Goal: Transaction & Acquisition: Purchase product/service

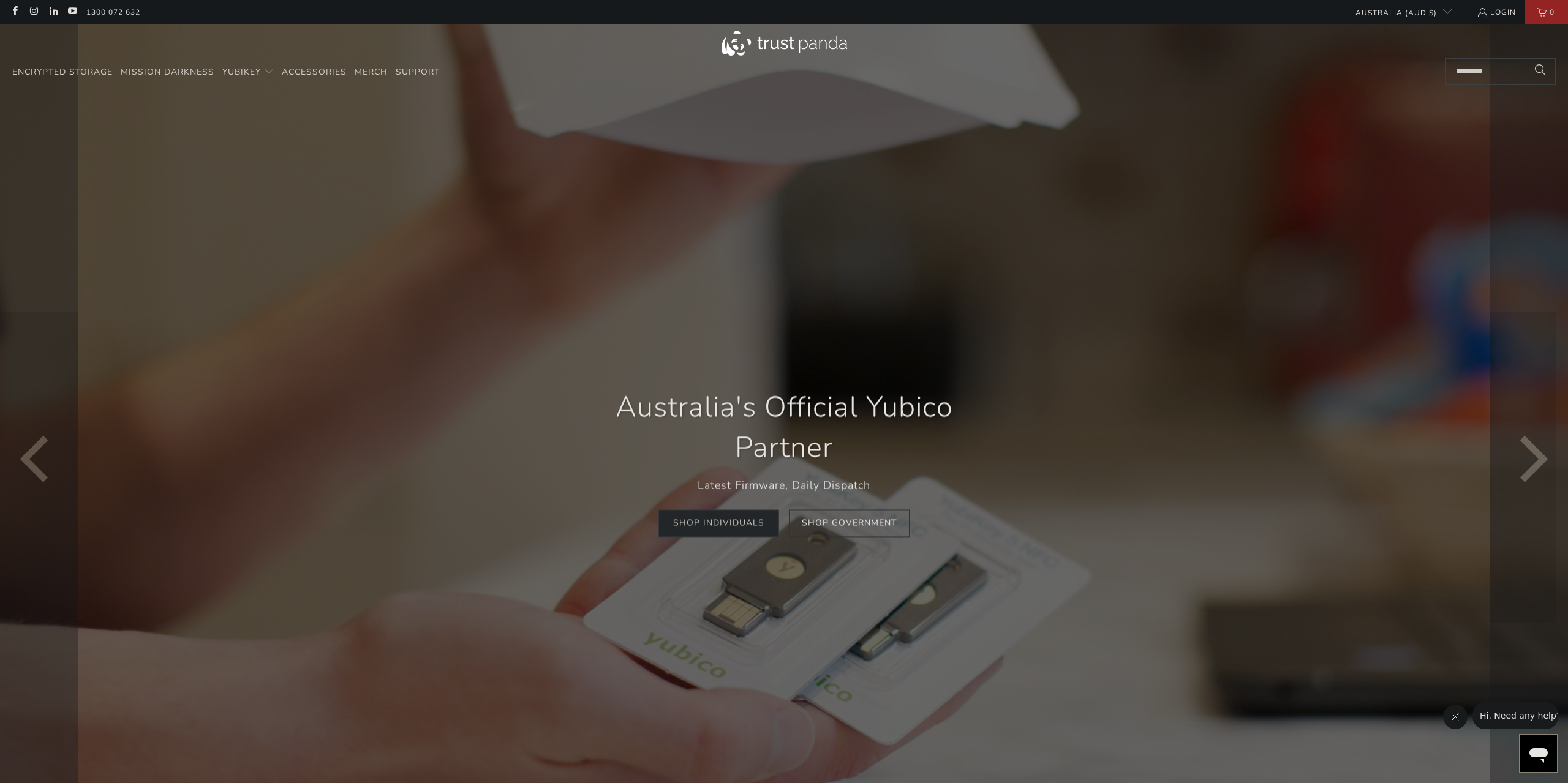
click at [719, 529] on link "Shop Individuals" at bounding box center [719, 524] width 121 height 27
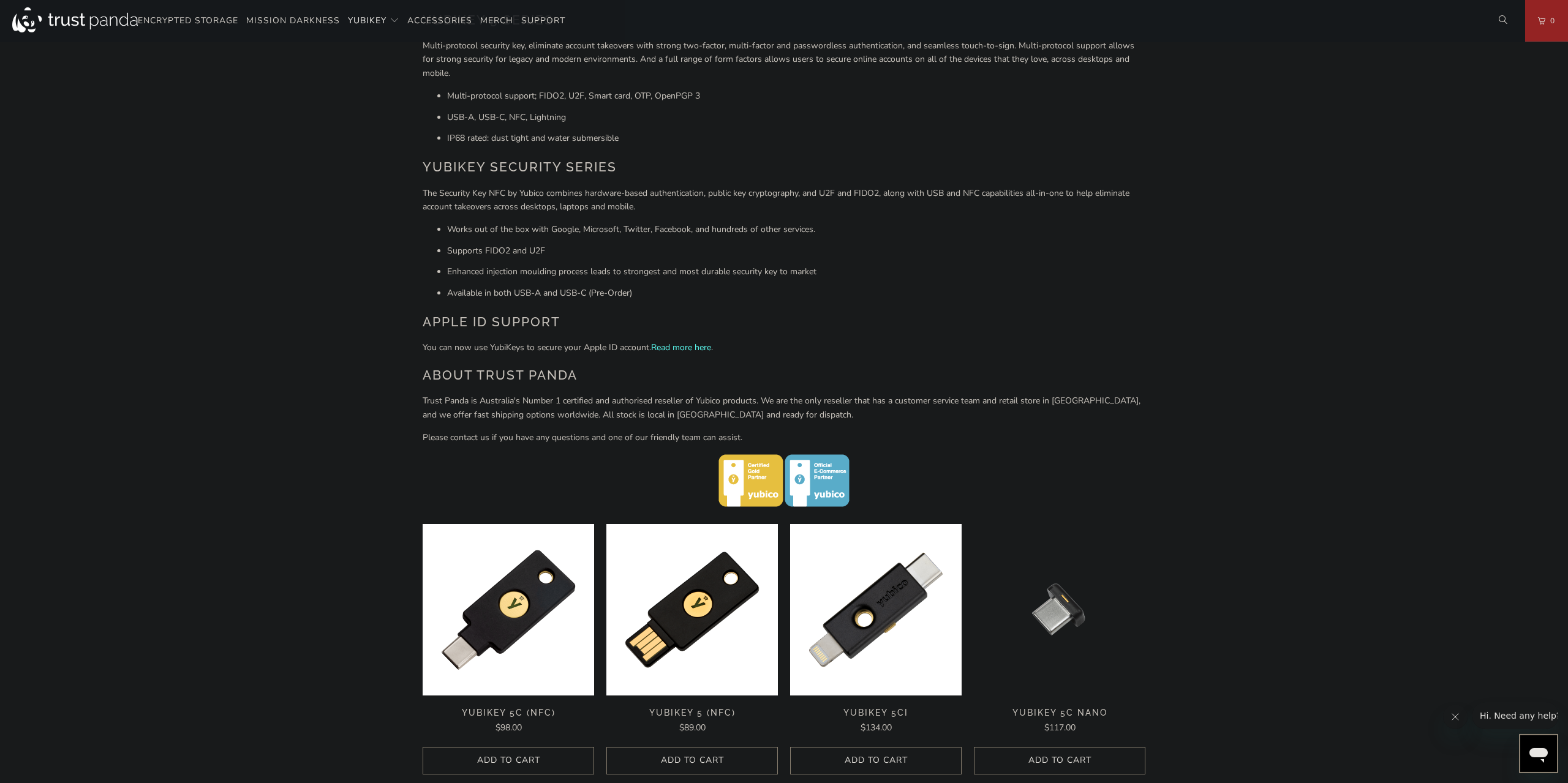
scroll to position [127, 0]
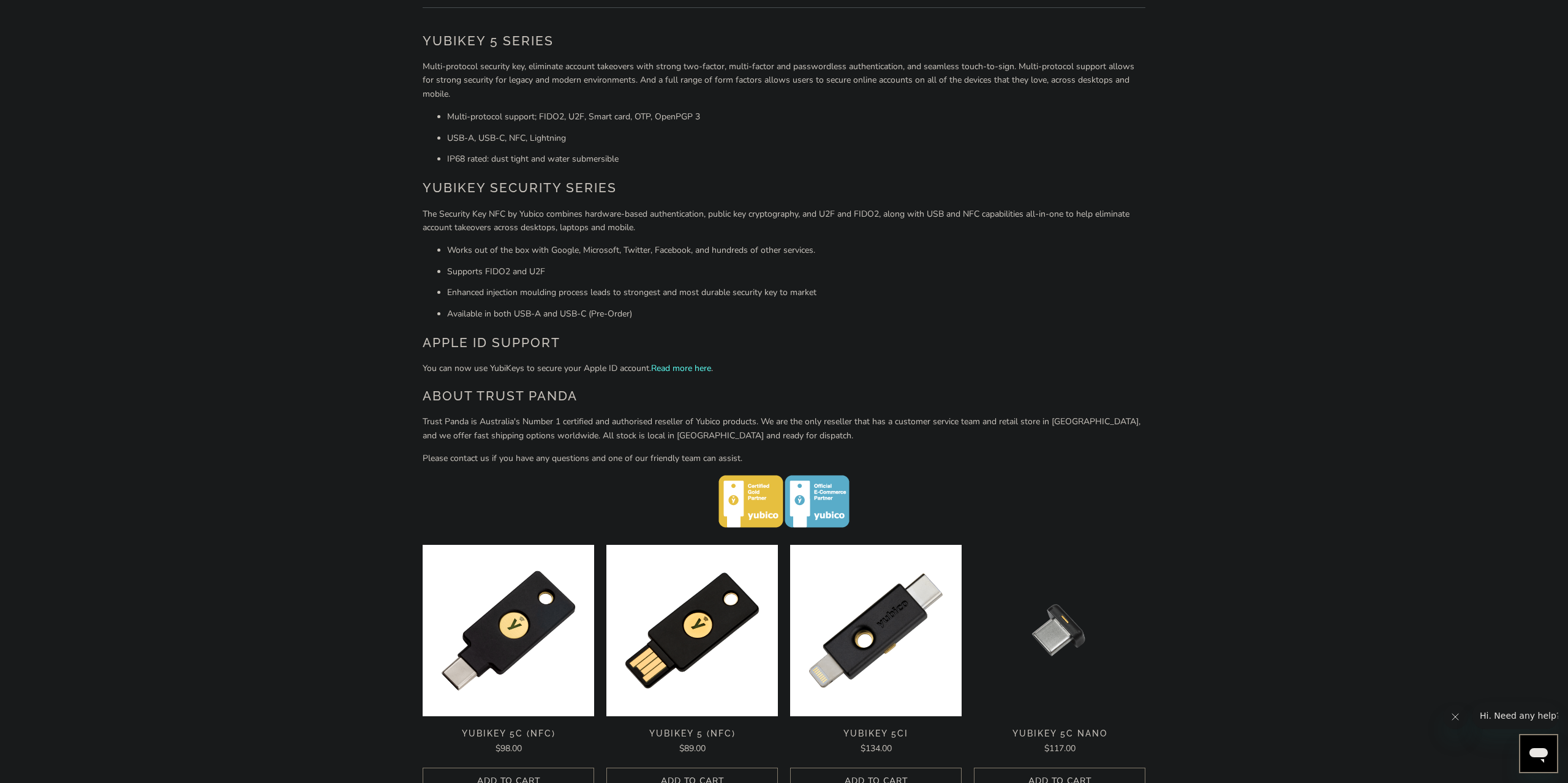
drag, startPoint x: 435, startPoint y: 219, endPoint x: 667, endPoint y: 227, distance: 232.1
click at [667, 227] on p "The Security Key NFC by Yubico combines hardware-based authentication, public k…" at bounding box center [784, 221] width 723 height 27
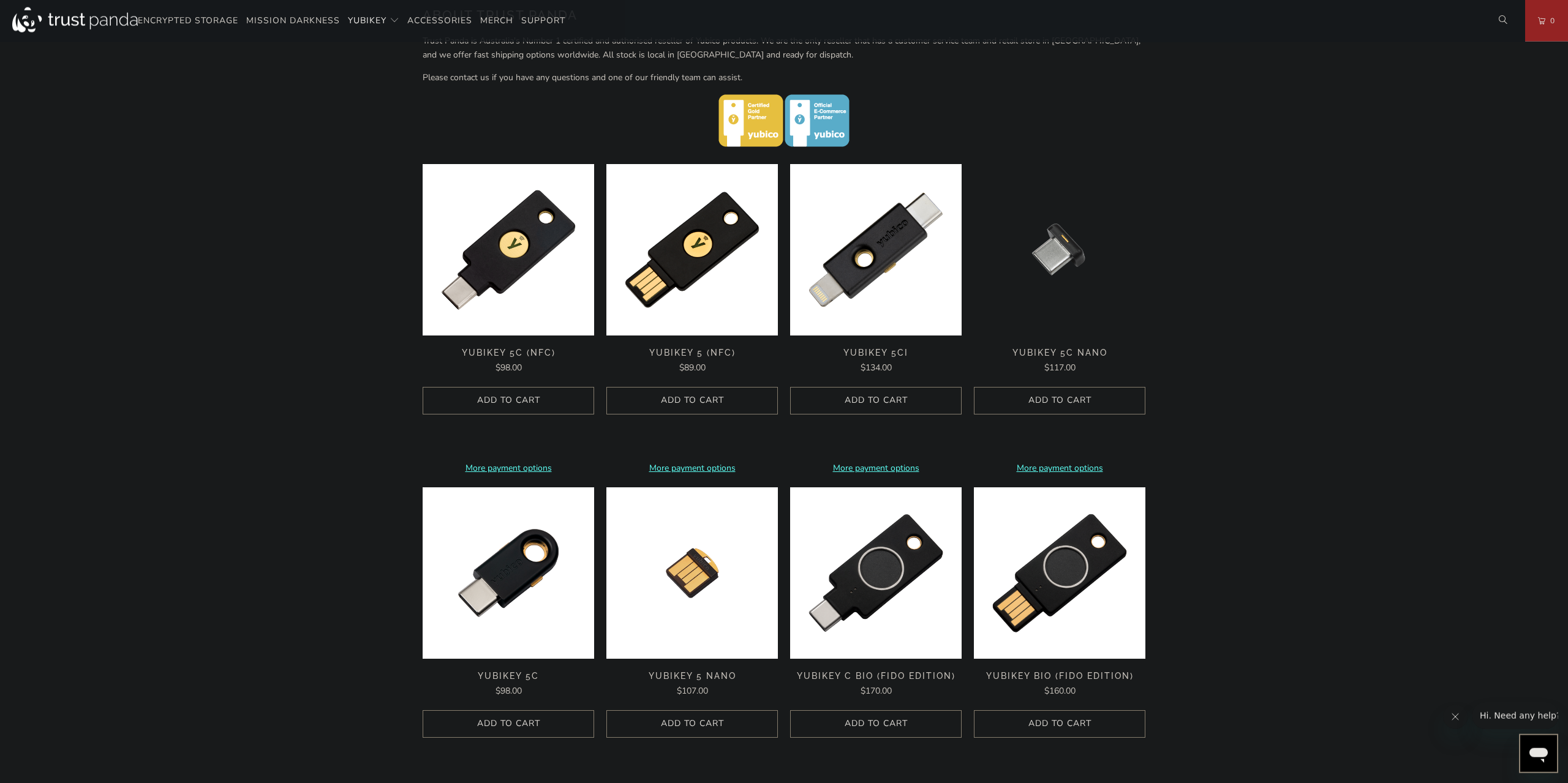
scroll to position [509, 0]
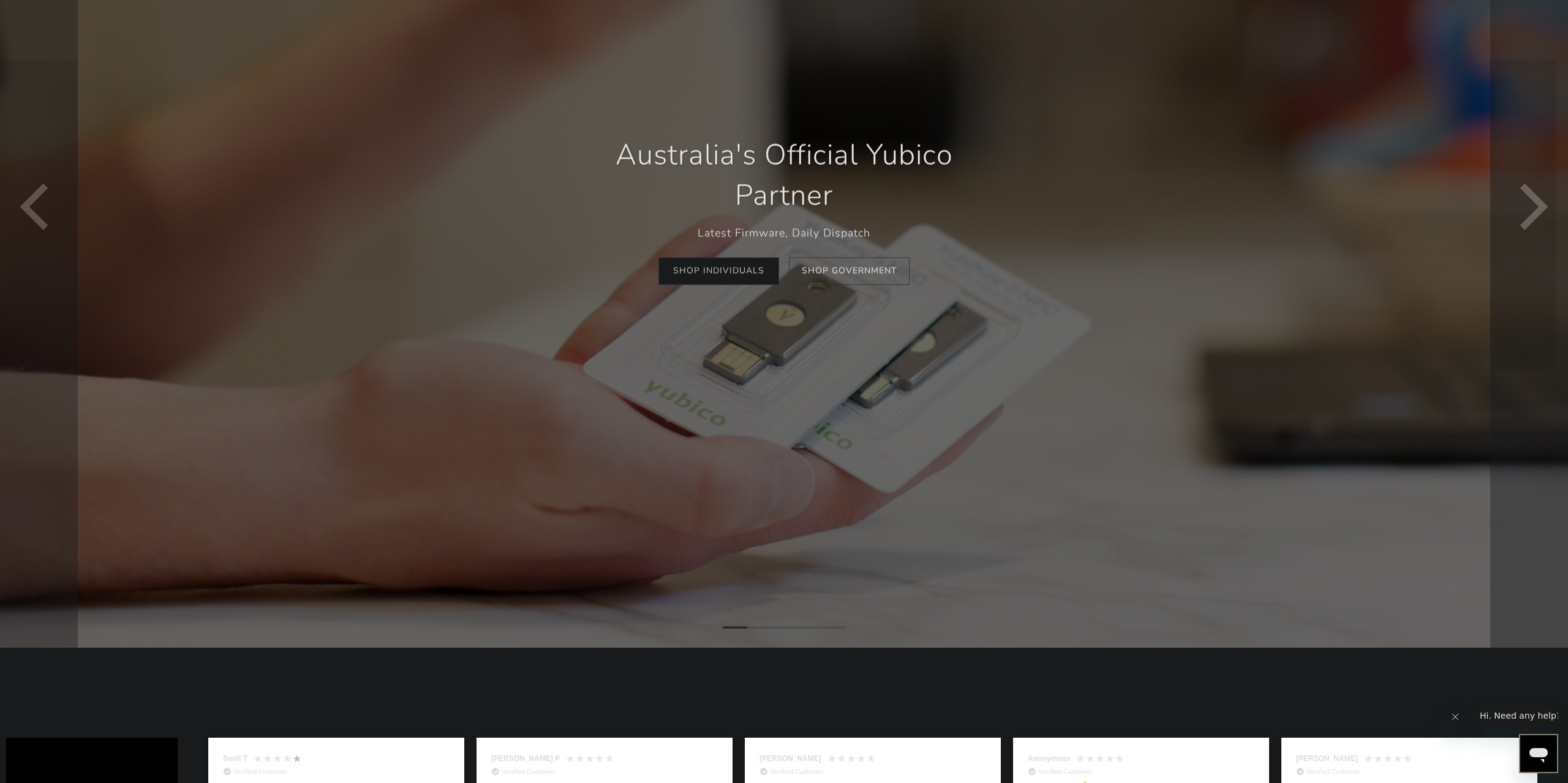
scroll to position [231, 0]
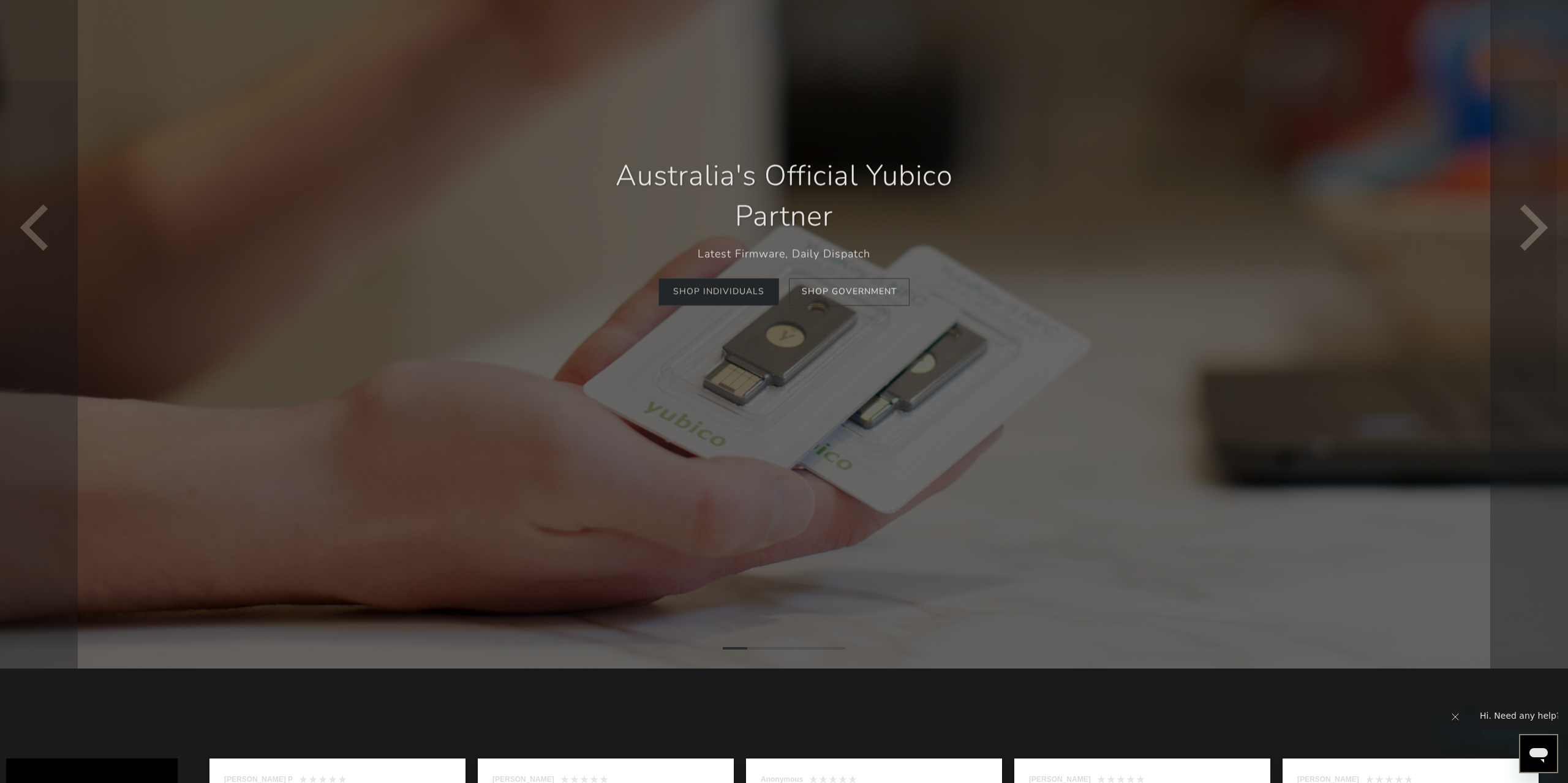
click at [736, 302] on link "Shop Individuals" at bounding box center [719, 292] width 121 height 27
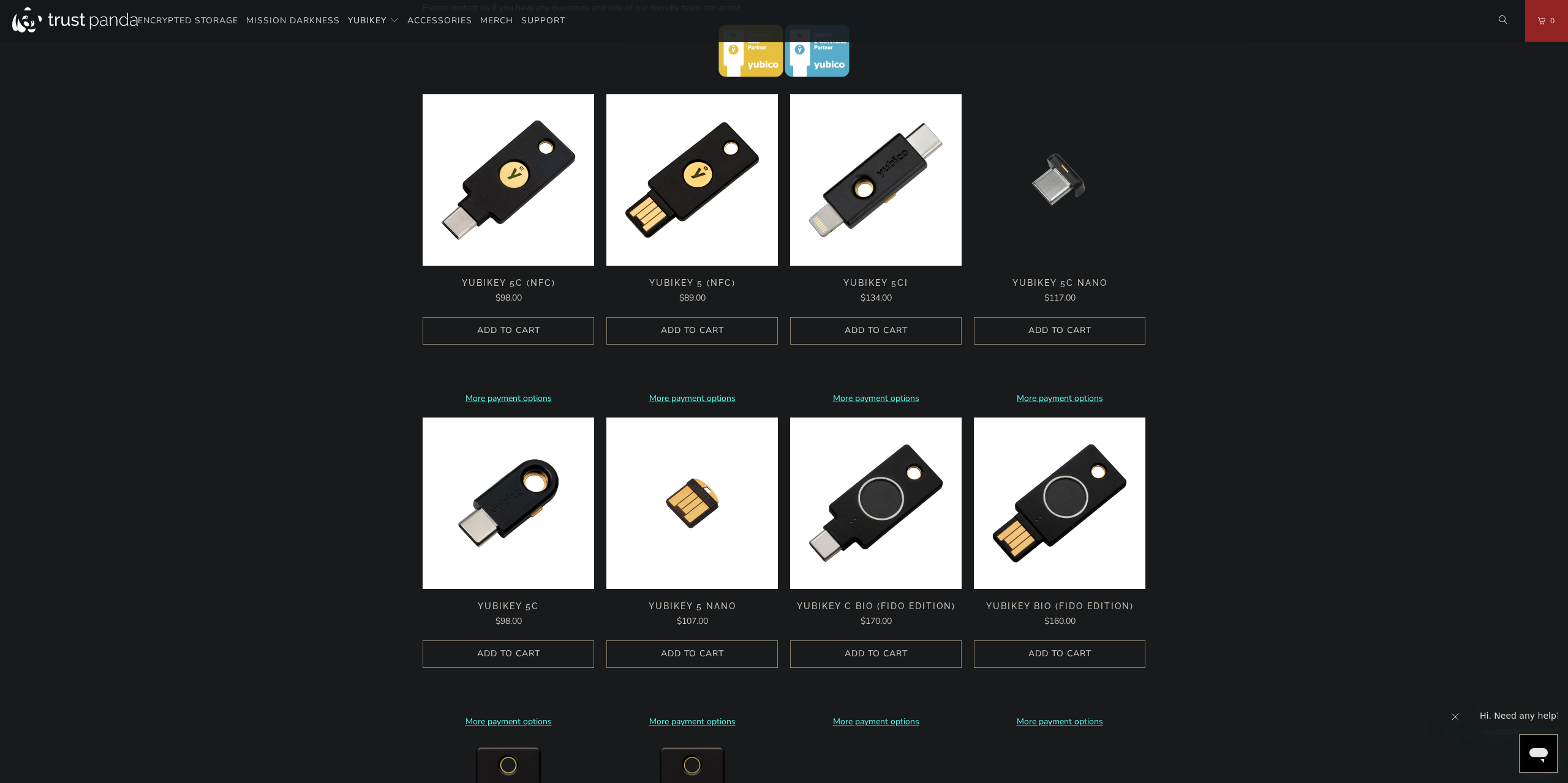
scroll to position [446, 0]
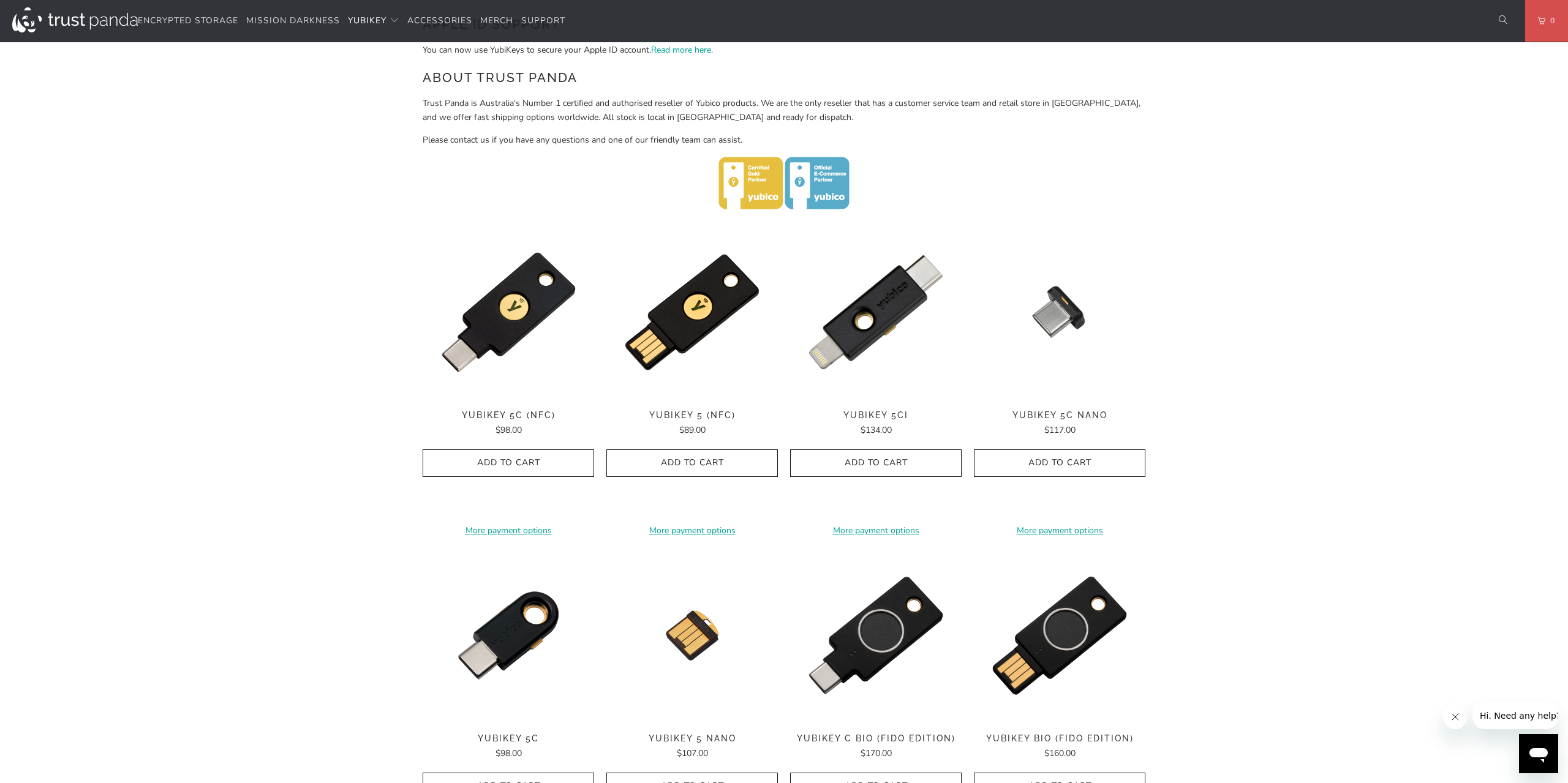
click at [1213, 509] on div "Home / YubiKey for Businesses and Professionals YubiKey 5 Series Multi-protocol…" at bounding box center [784, 432] width 1568 height 1569
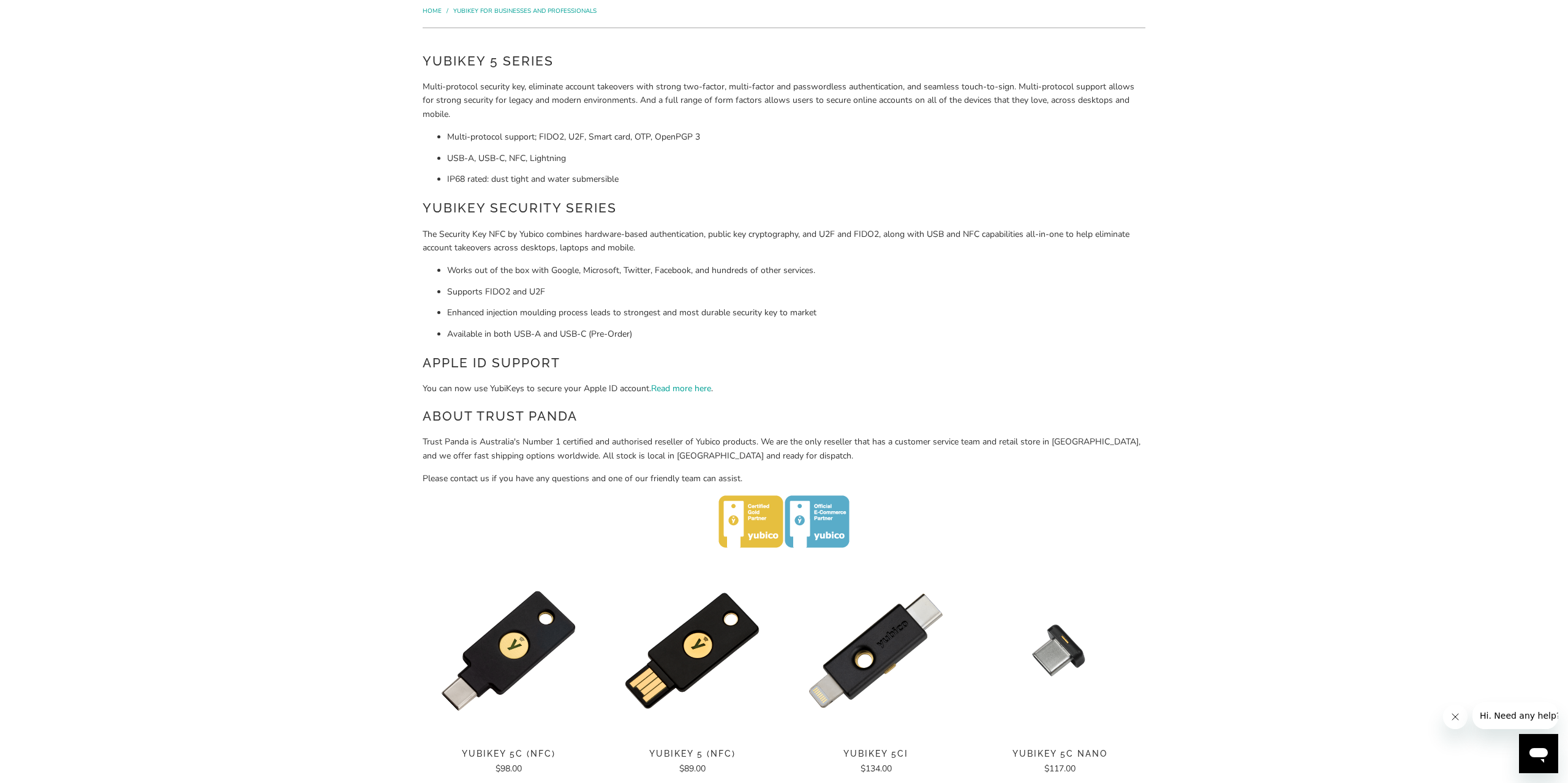
scroll to position [0, 0]
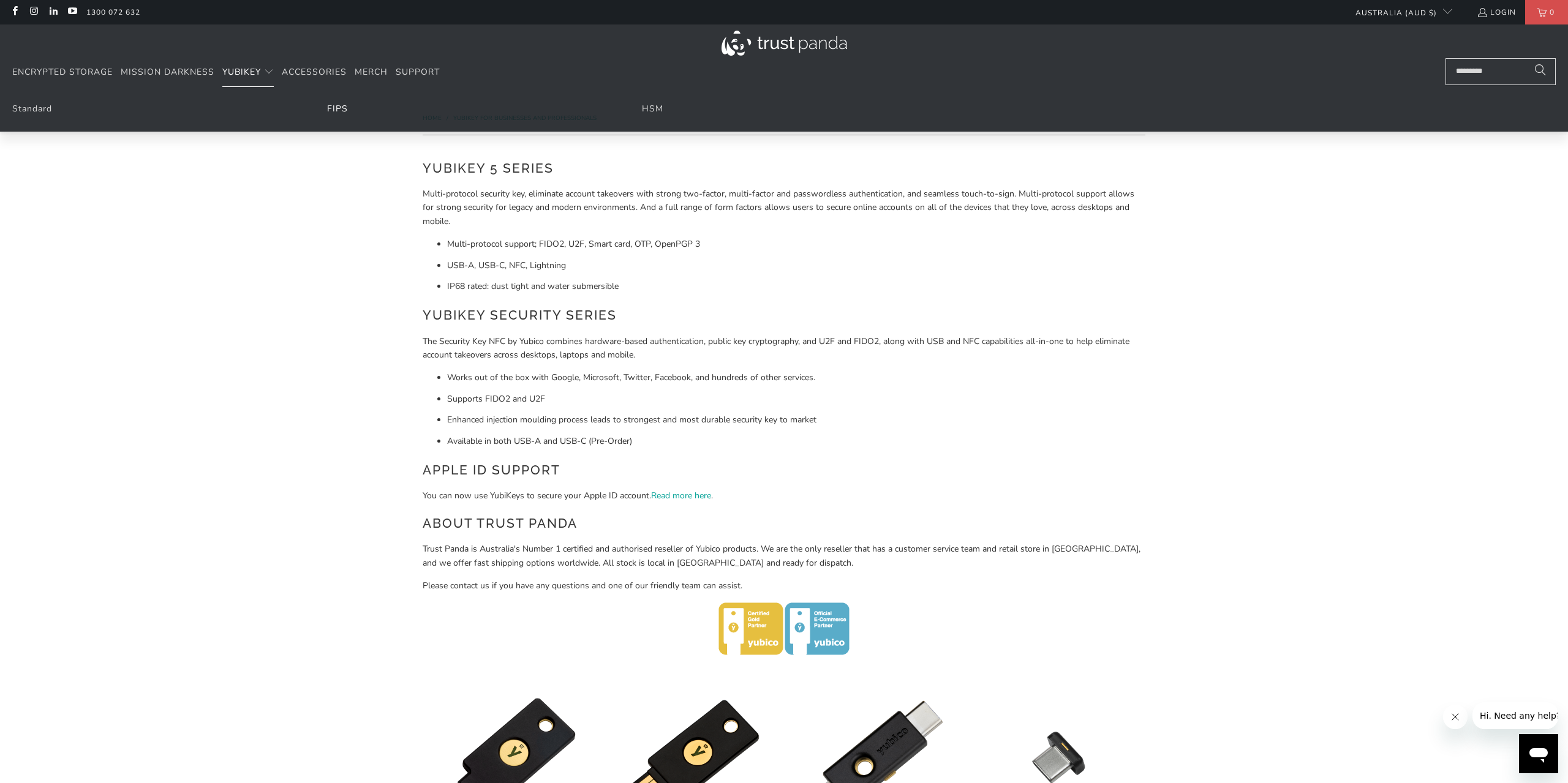
click at [337, 110] on link "FIPS" at bounding box center [338, 109] width 21 height 12
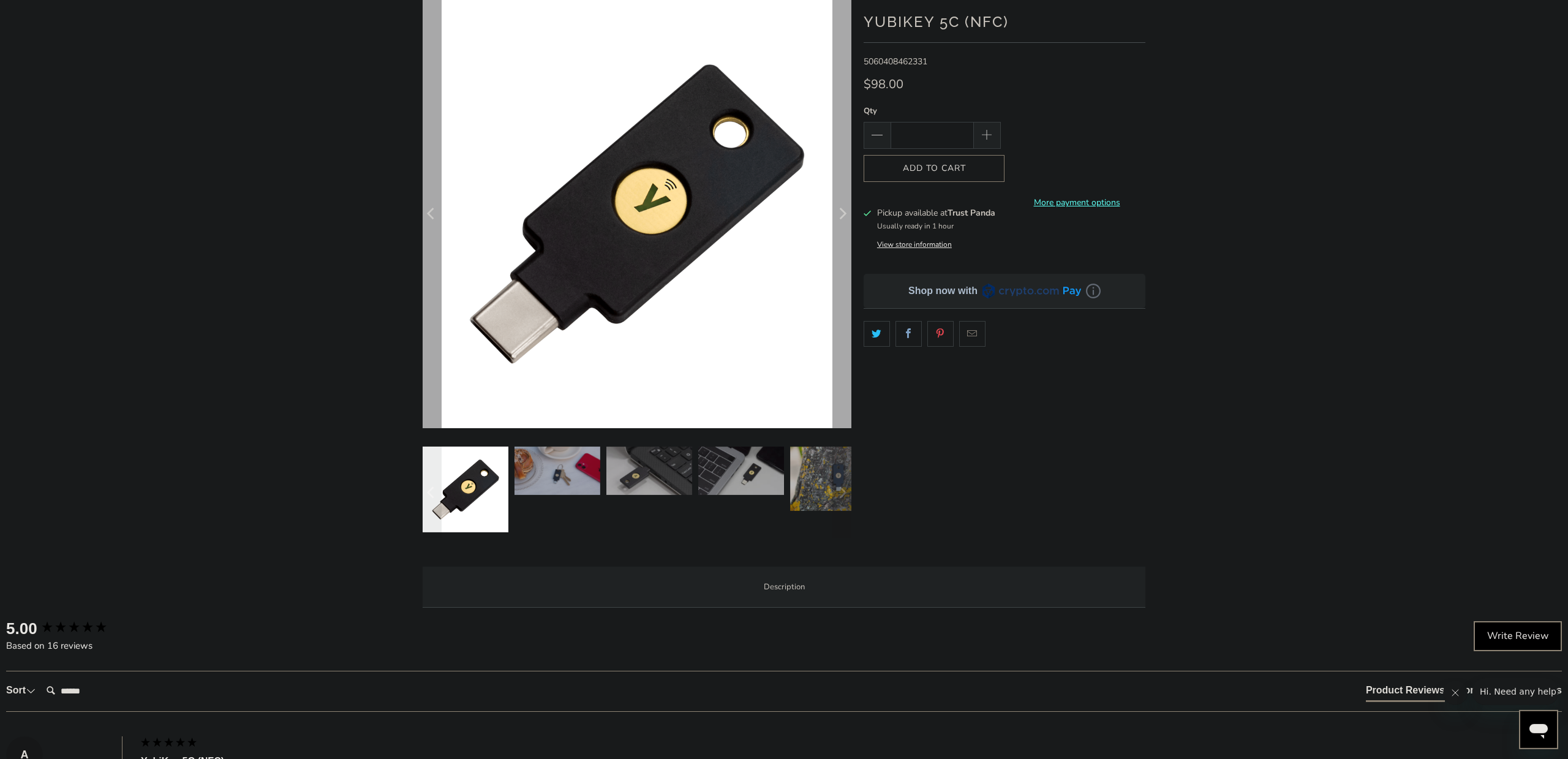
scroll to position [127, 0]
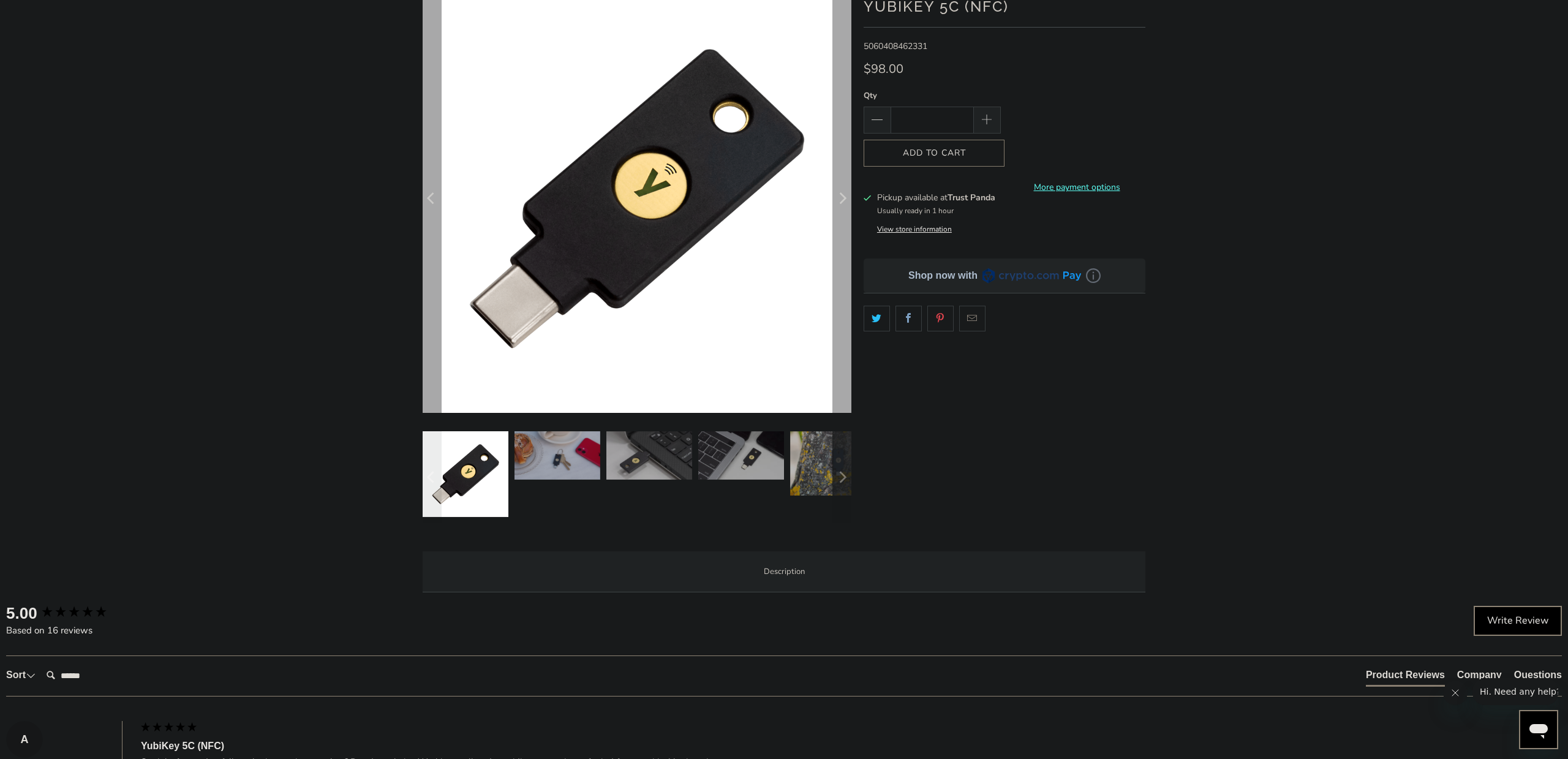
click at [845, 468] on icon "Next" at bounding box center [842, 477] width 12 height 55
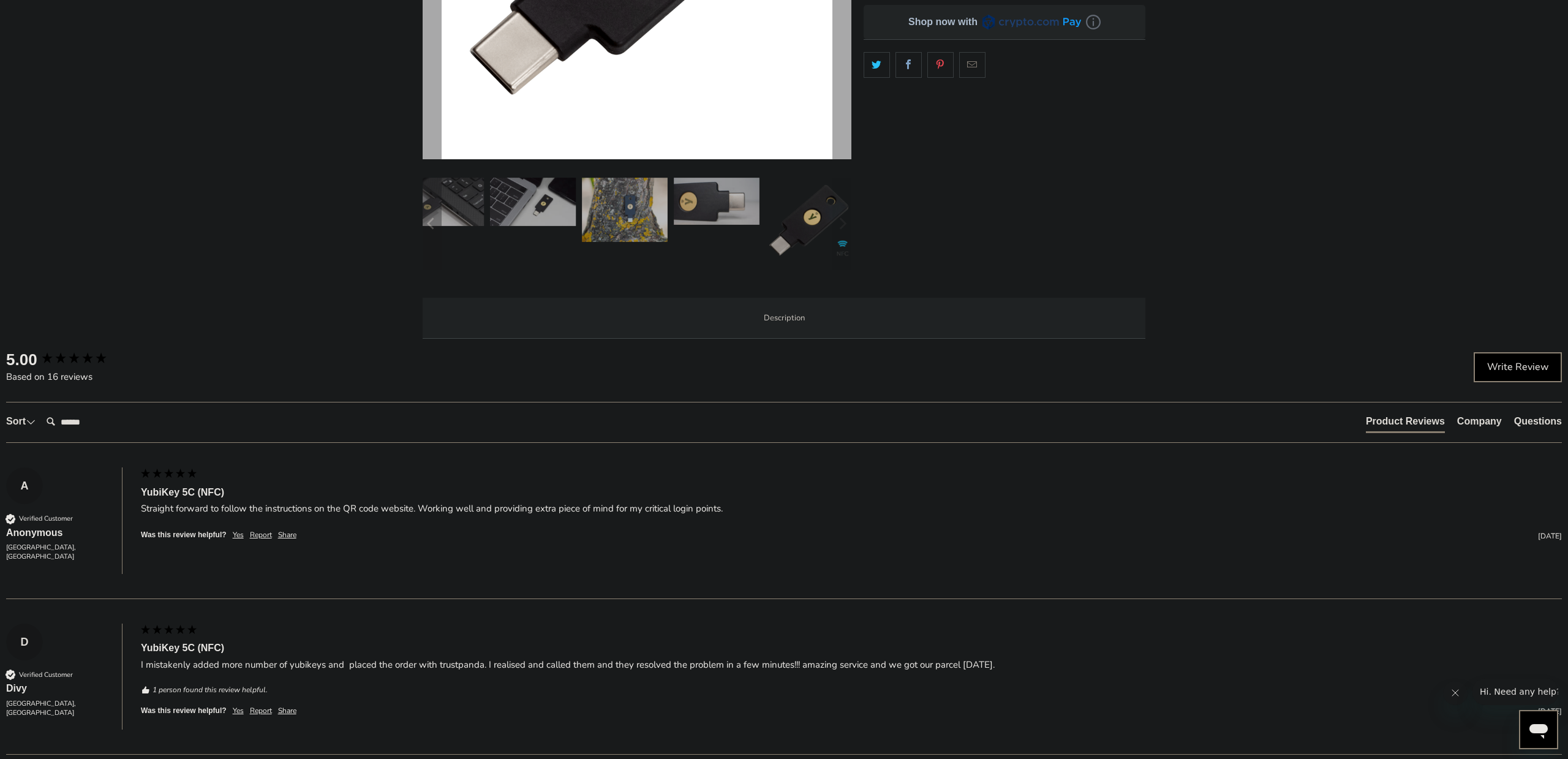
scroll to position [382, 0]
click at [0, 0] on span "Specifications" at bounding box center [0, 0] width 0 height 0
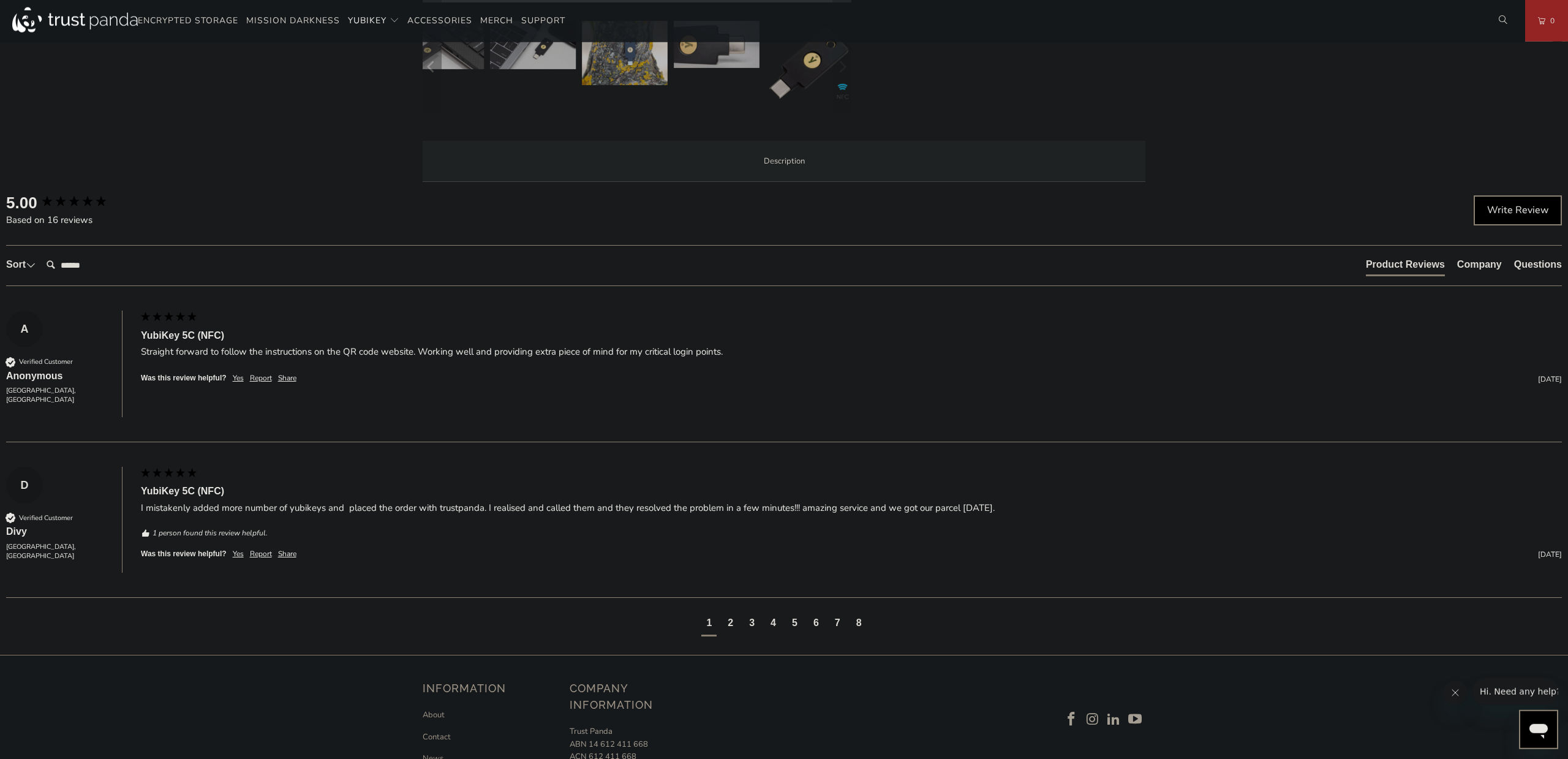
scroll to position [509, 0]
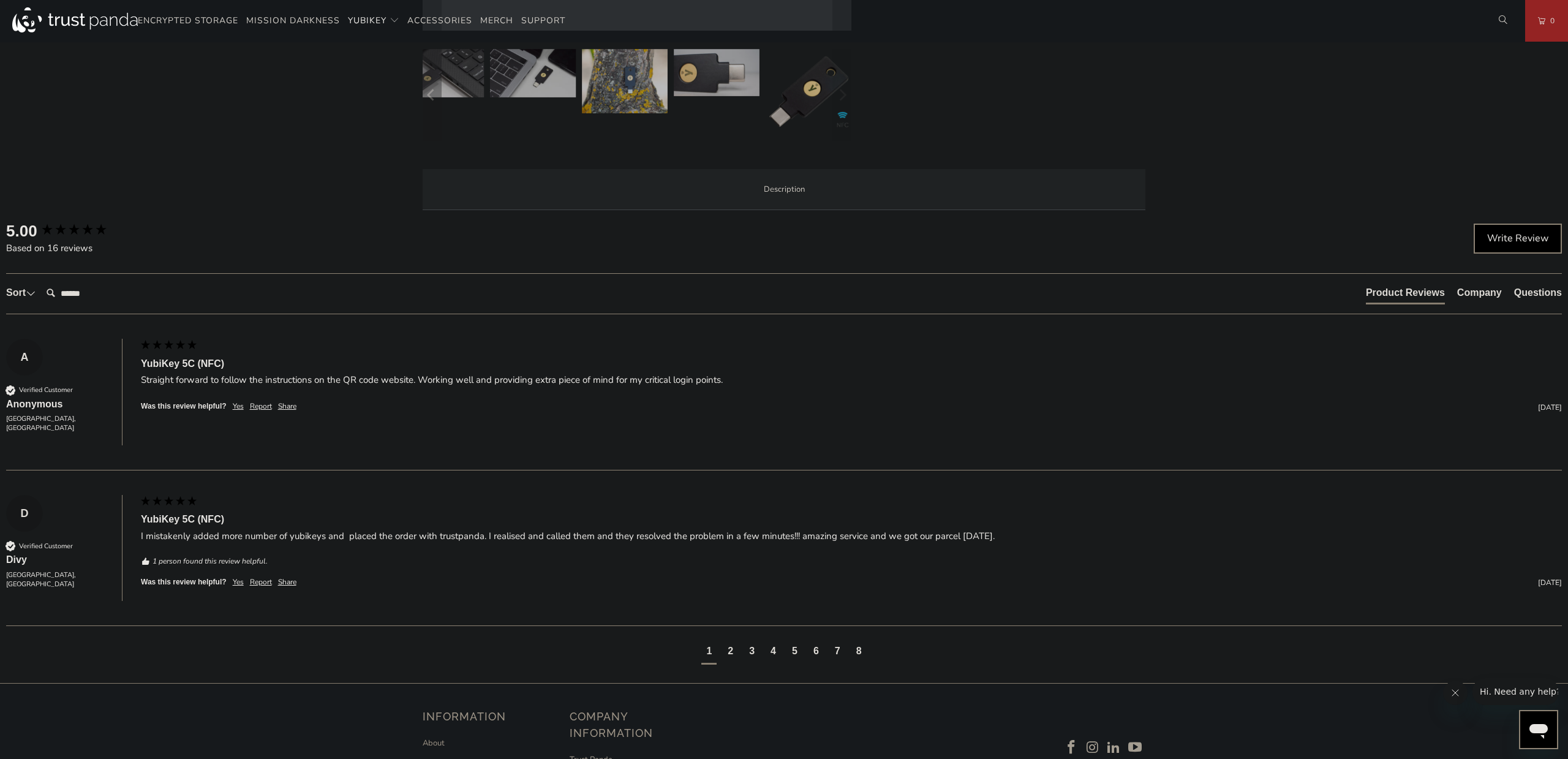
click at [0, 0] on li "Enterprise and Government" at bounding box center [0, 0] width 0 height 0
click at [0, 0] on li "Local Service & Support" at bounding box center [0, 0] width 0 height 0
click at [0, 0] on span "Enterprise and Government" at bounding box center [0, 0] width 0 height 0
click at [0, 0] on span "Specifications" at bounding box center [0, 0] width 0 height 0
click at [0, 0] on span "Overview" at bounding box center [0, 0] width 0 height 0
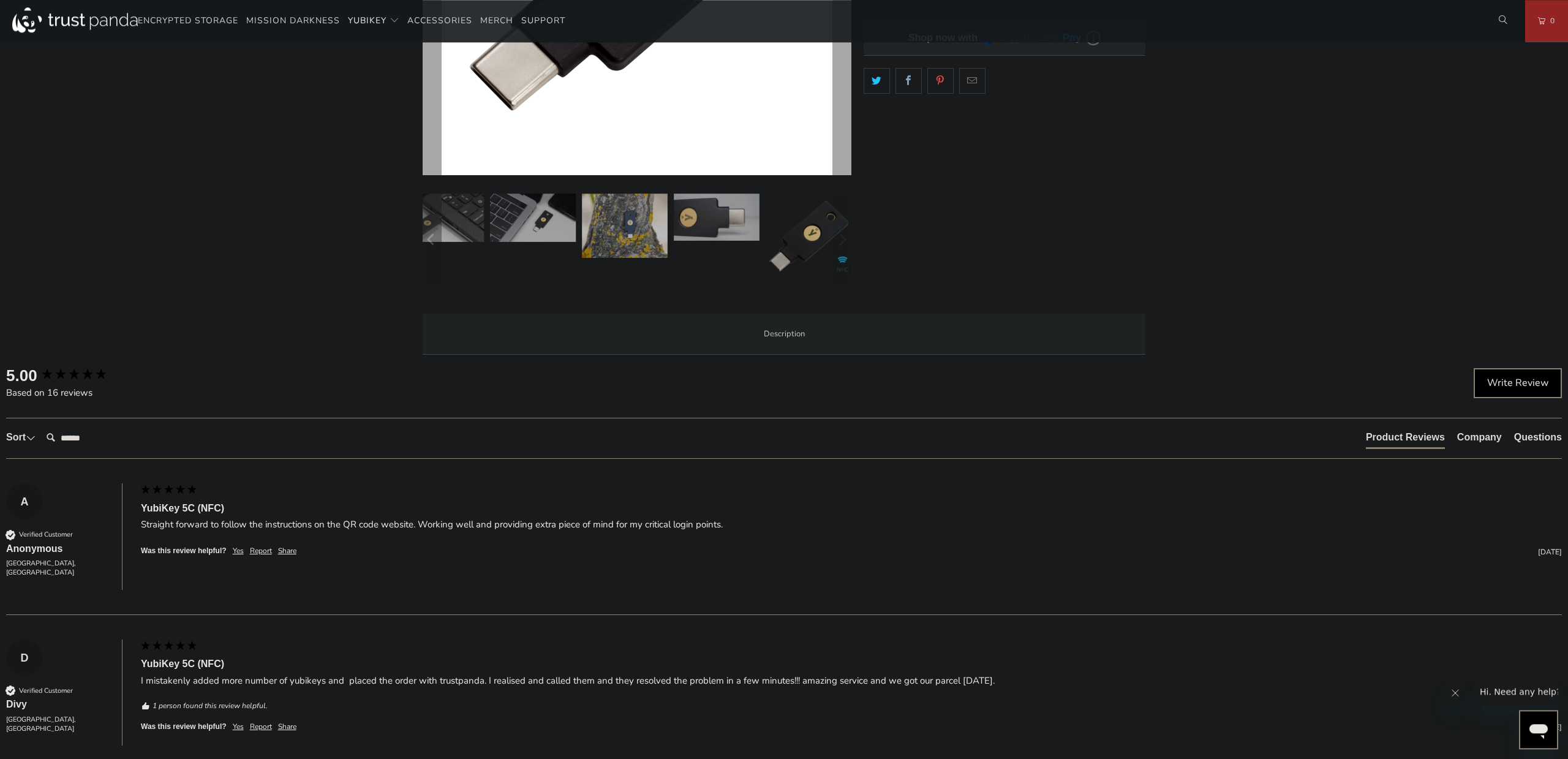
scroll to position [0, 0]
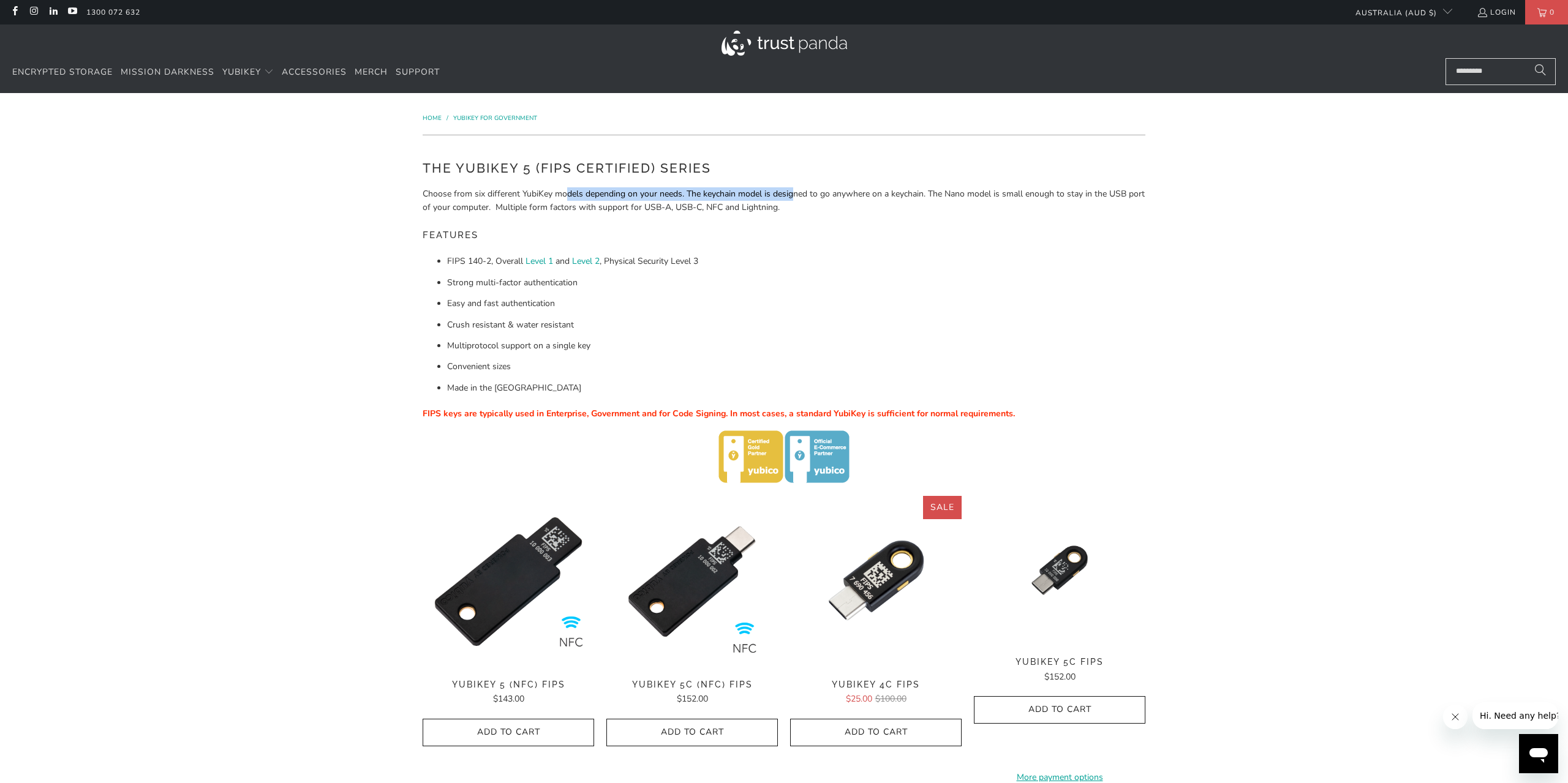
drag, startPoint x: 568, startPoint y: 196, endPoint x: 796, endPoint y: 199, distance: 228.0
click at [796, 199] on p "Choose from six different YubiKey models depending on your needs. The keychain …" at bounding box center [784, 201] width 723 height 27
drag, startPoint x: 522, startPoint y: 212, endPoint x: 732, endPoint y: 209, distance: 210.0
click at [731, 209] on p "Choose from six different YubiKey models depending on your needs. The keychain …" at bounding box center [784, 201] width 723 height 27
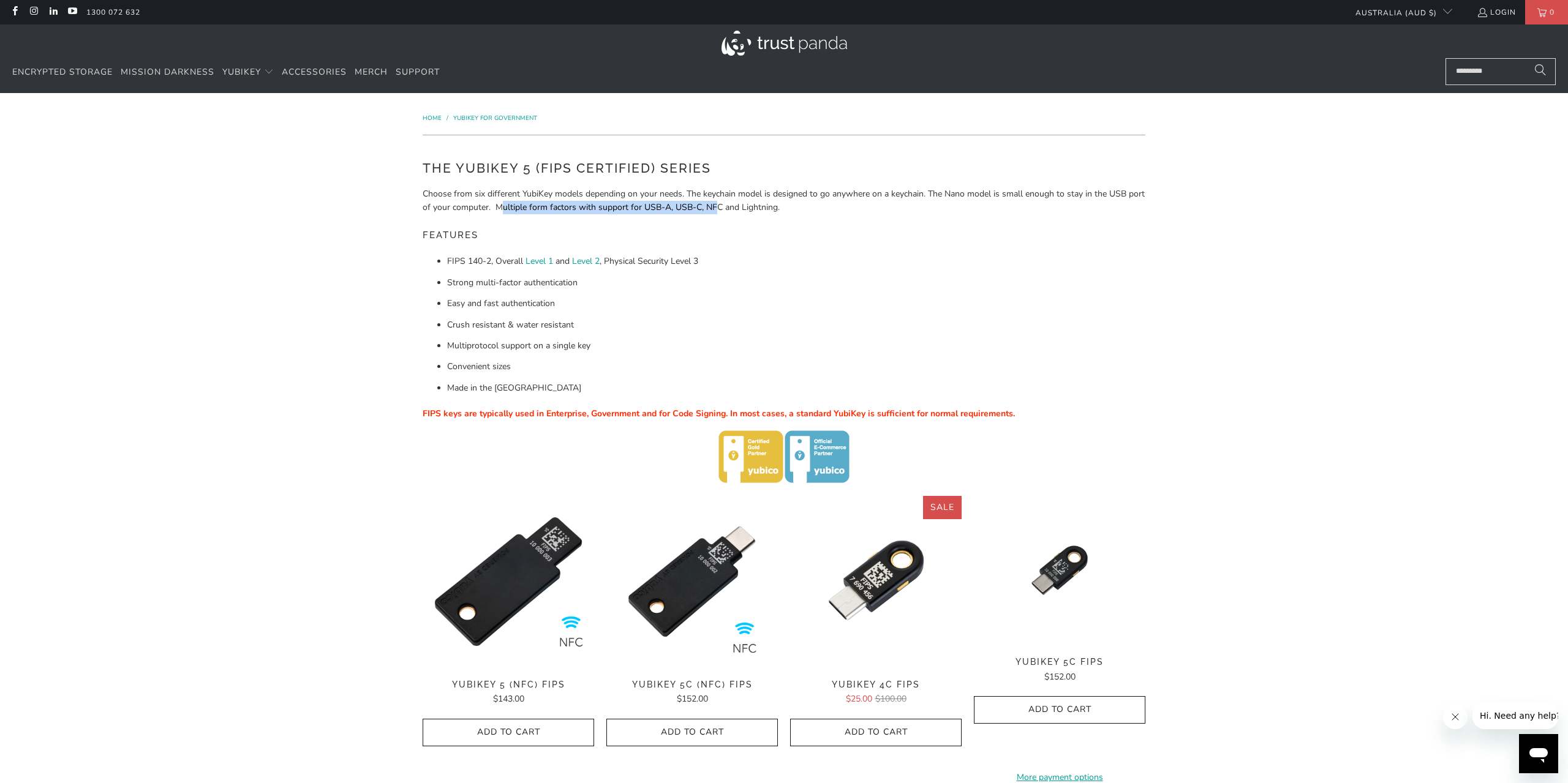
click at [732, 209] on p "Choose from six different YubiKey models depending on your needs. The keychain …" at bounding box center [784, 201] width 723 height 27
drag, startPoint x: 796, startPoint y: 209, endPoint x: 647, endPoint y: 206, distance: 149.0
click at [648, 206] on p "Choose from six different YubiKey models depending on your needs. The keychain …" at bounding box center [784, 201] width 723 height 27
click at [647, 206] on p "Choose from six different YubiKey models depending on your needs. The keychain …" at bounding box center [784, 201] width 723 height 27
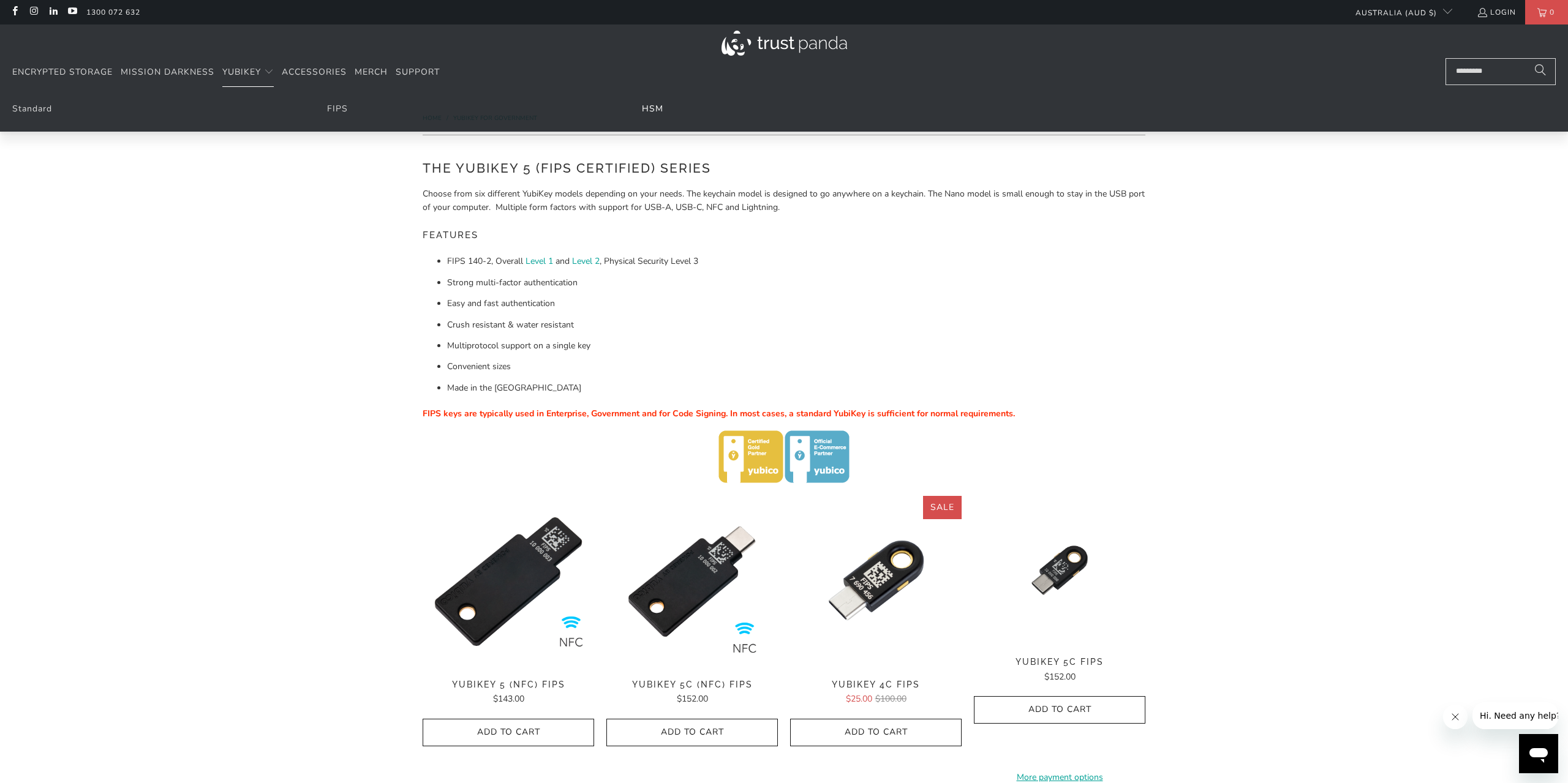
click at [650, 106] on link "HSM" at bounding box center [652, 109] width 22 height 12
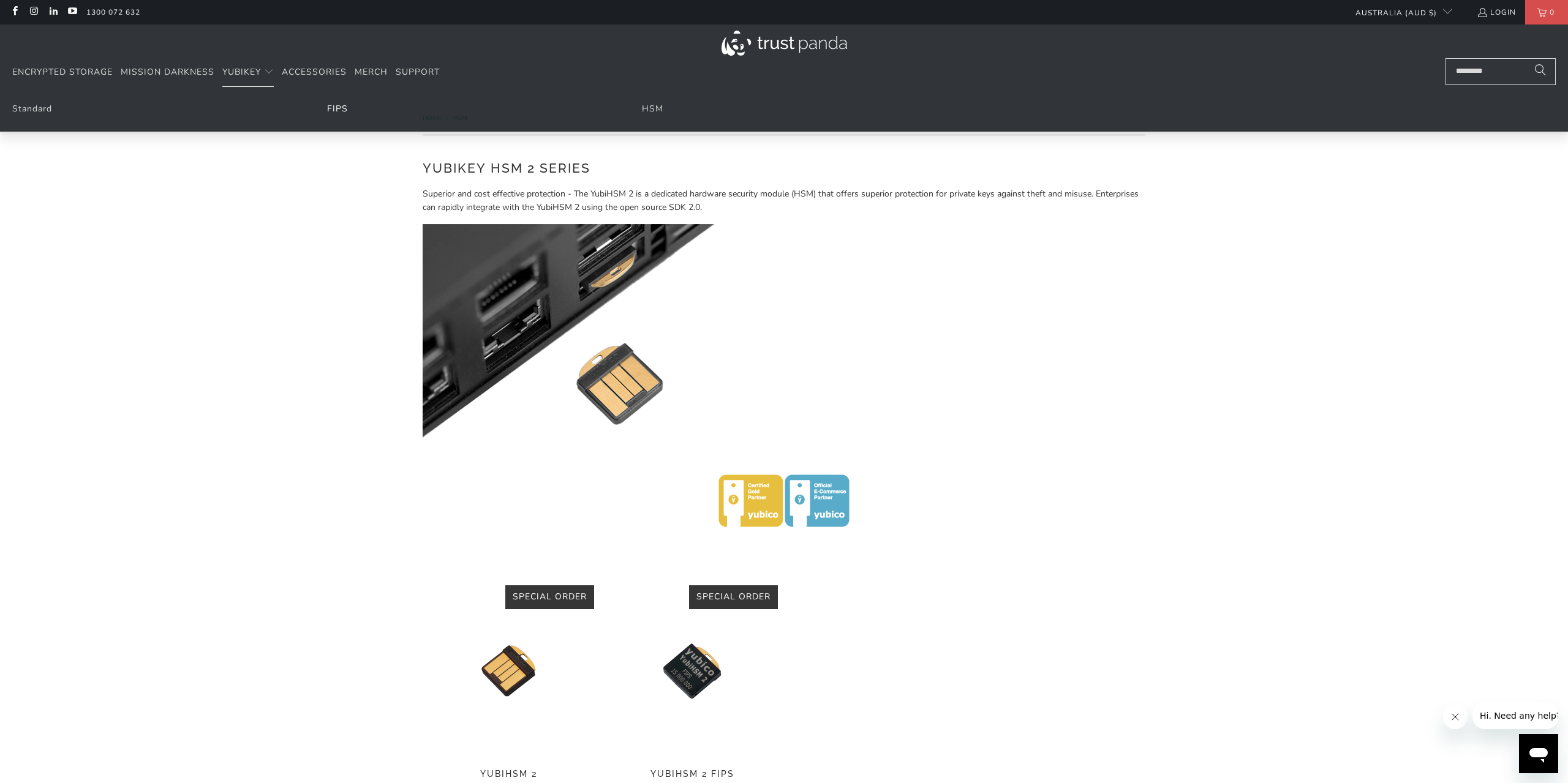
click at [337, 106] on link "FIPS" at bounding box center [338, 109] width 21 height 12
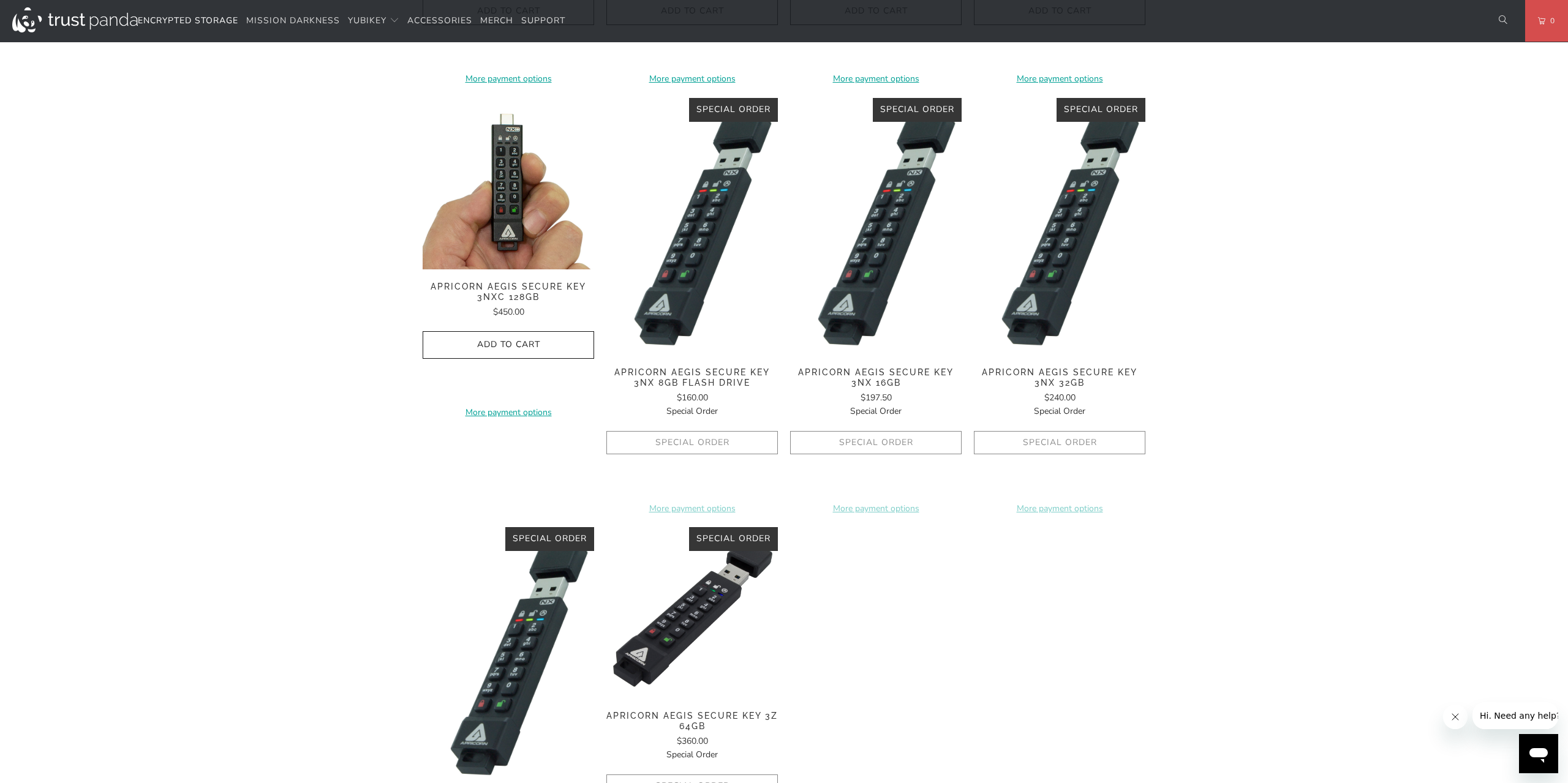
scroll to position [255, 0]
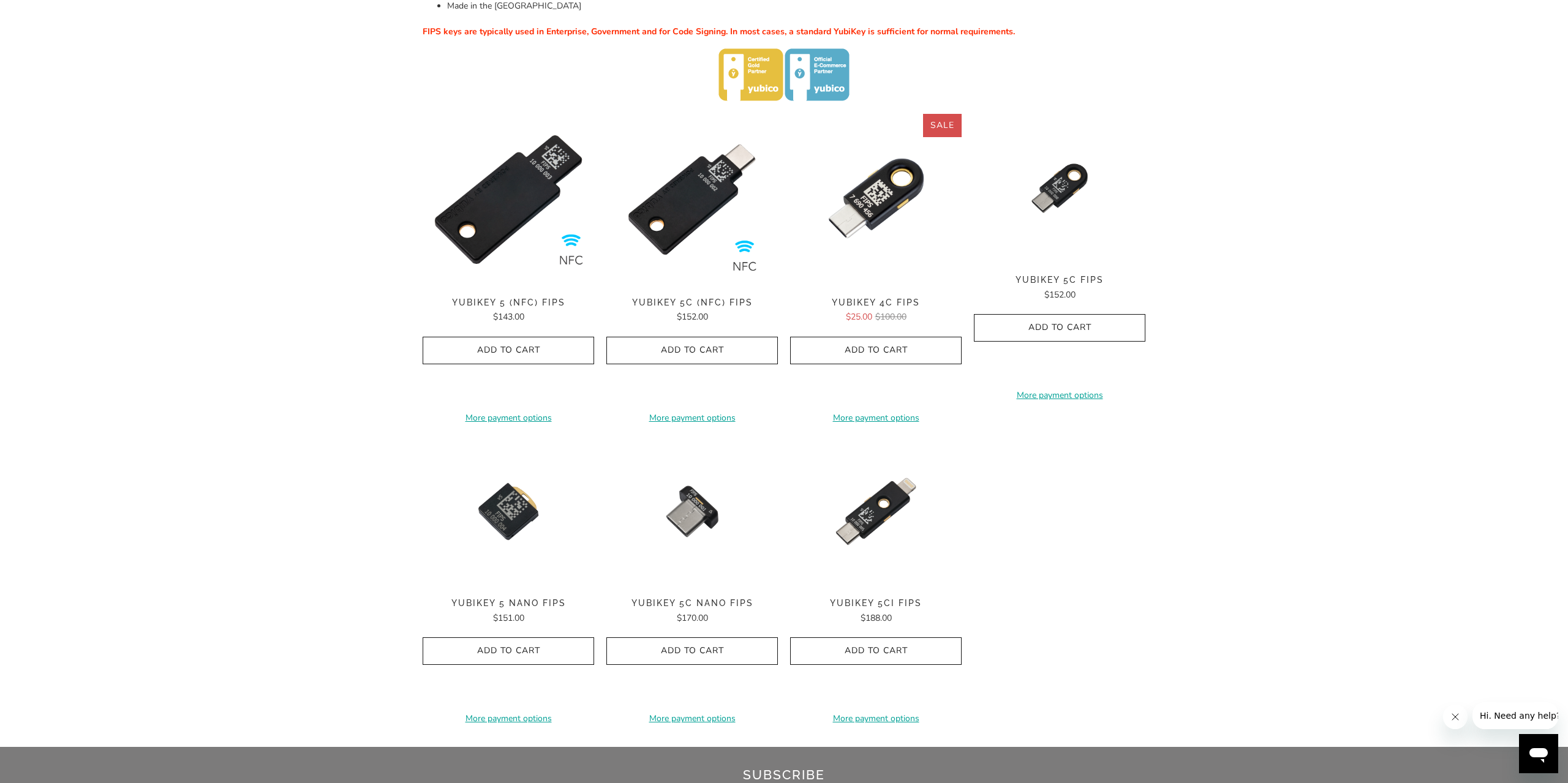
scroll to position [318, 0]
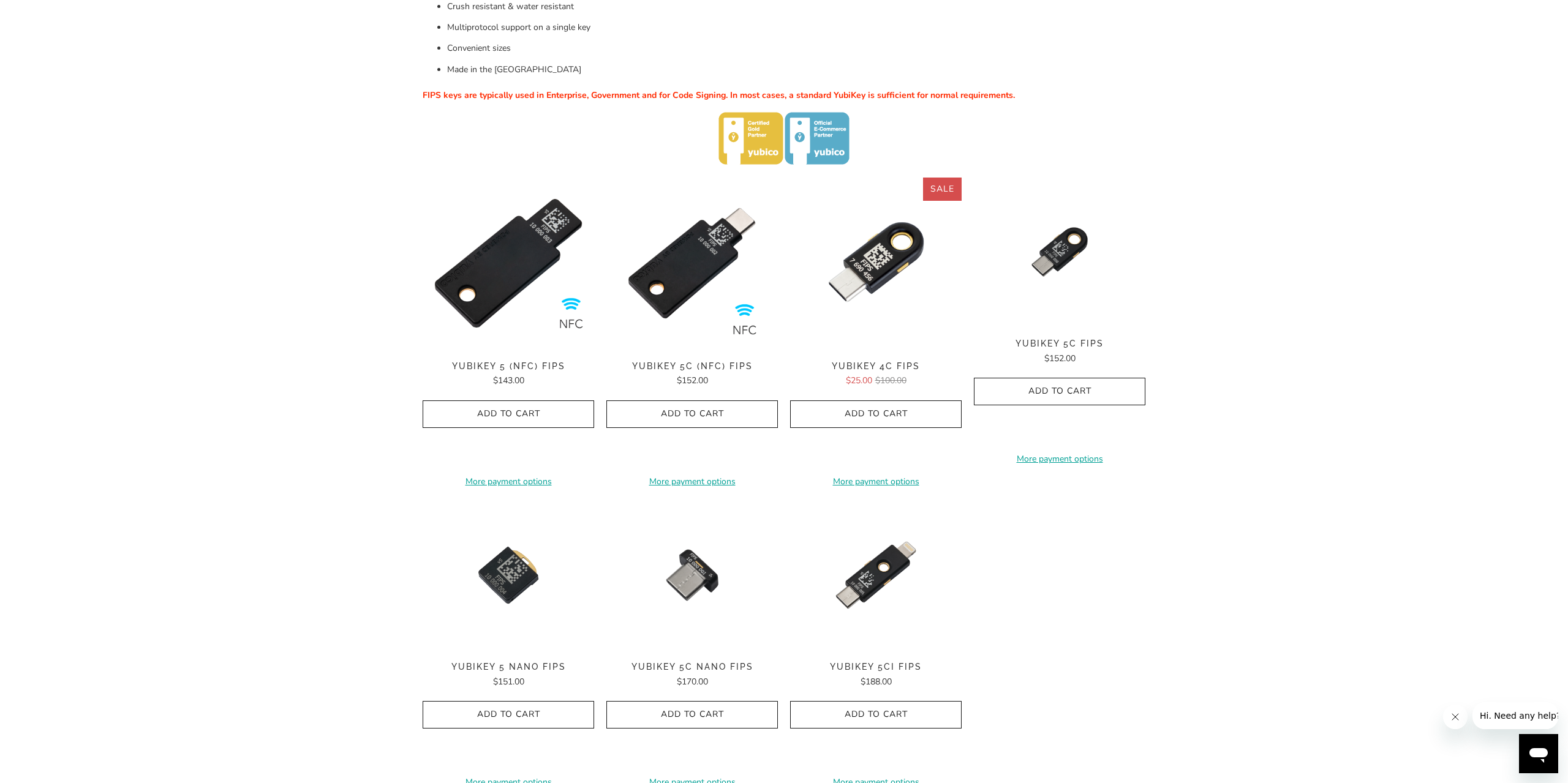
click at [722, 363] on div "**********" at bounding box center [692, 331] width 172 height 308
click at [712, 301] on img at bounding box center [692, 263] width 172 height 171
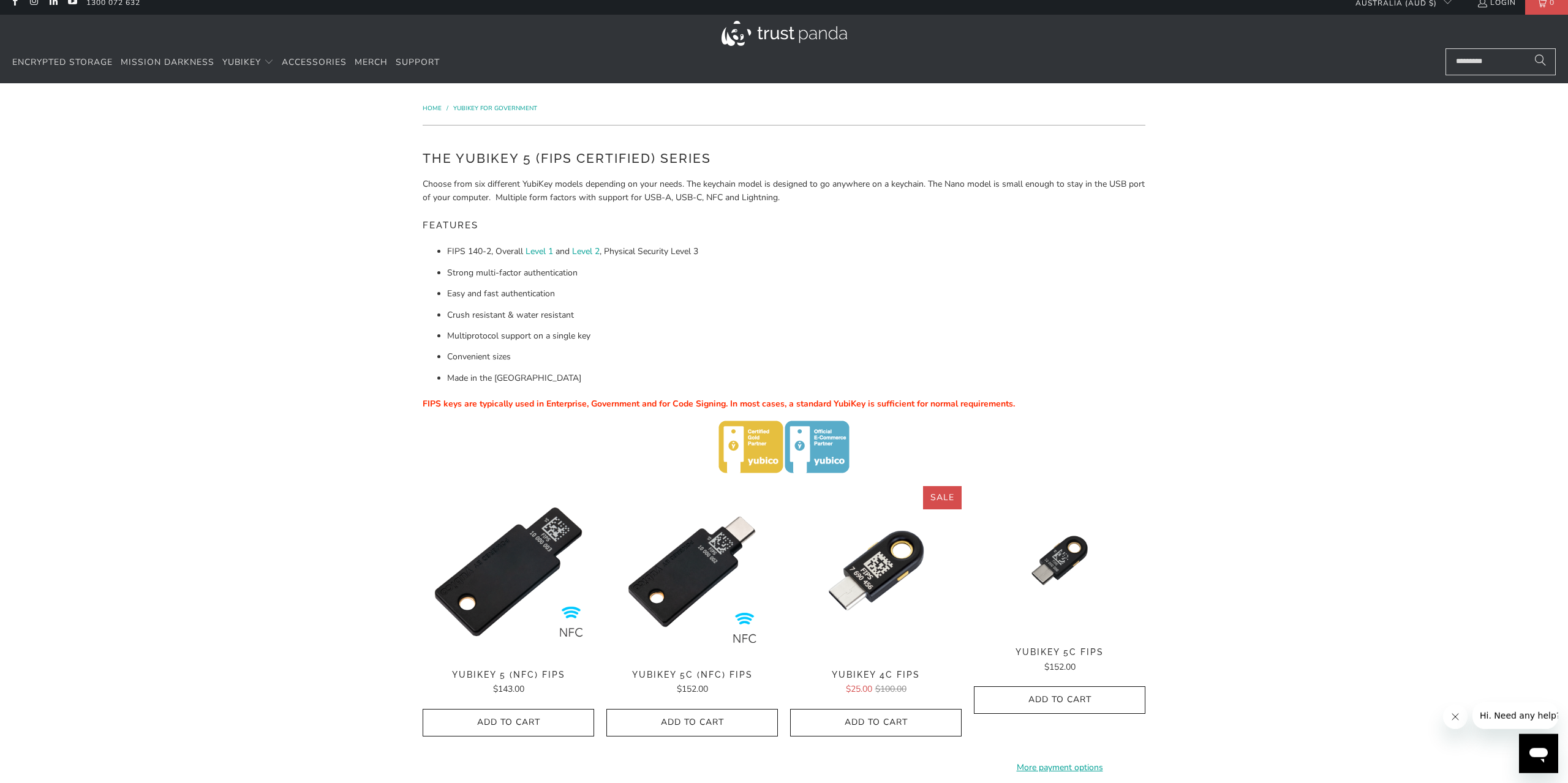
scroll to position [0, 0]
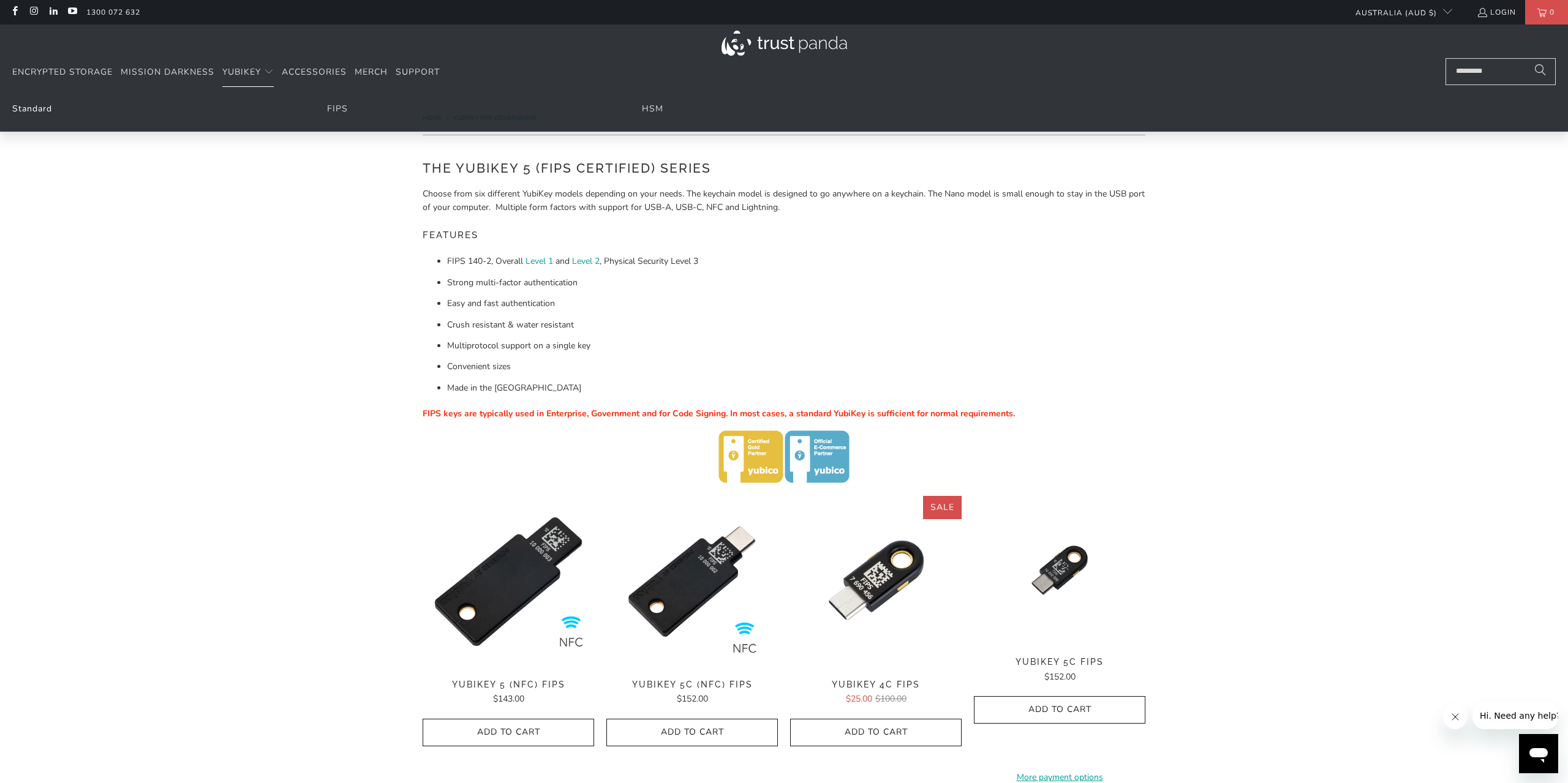
click at [32, 107] on link "Standard" at bounding box center [32, 109] width 40 height 12
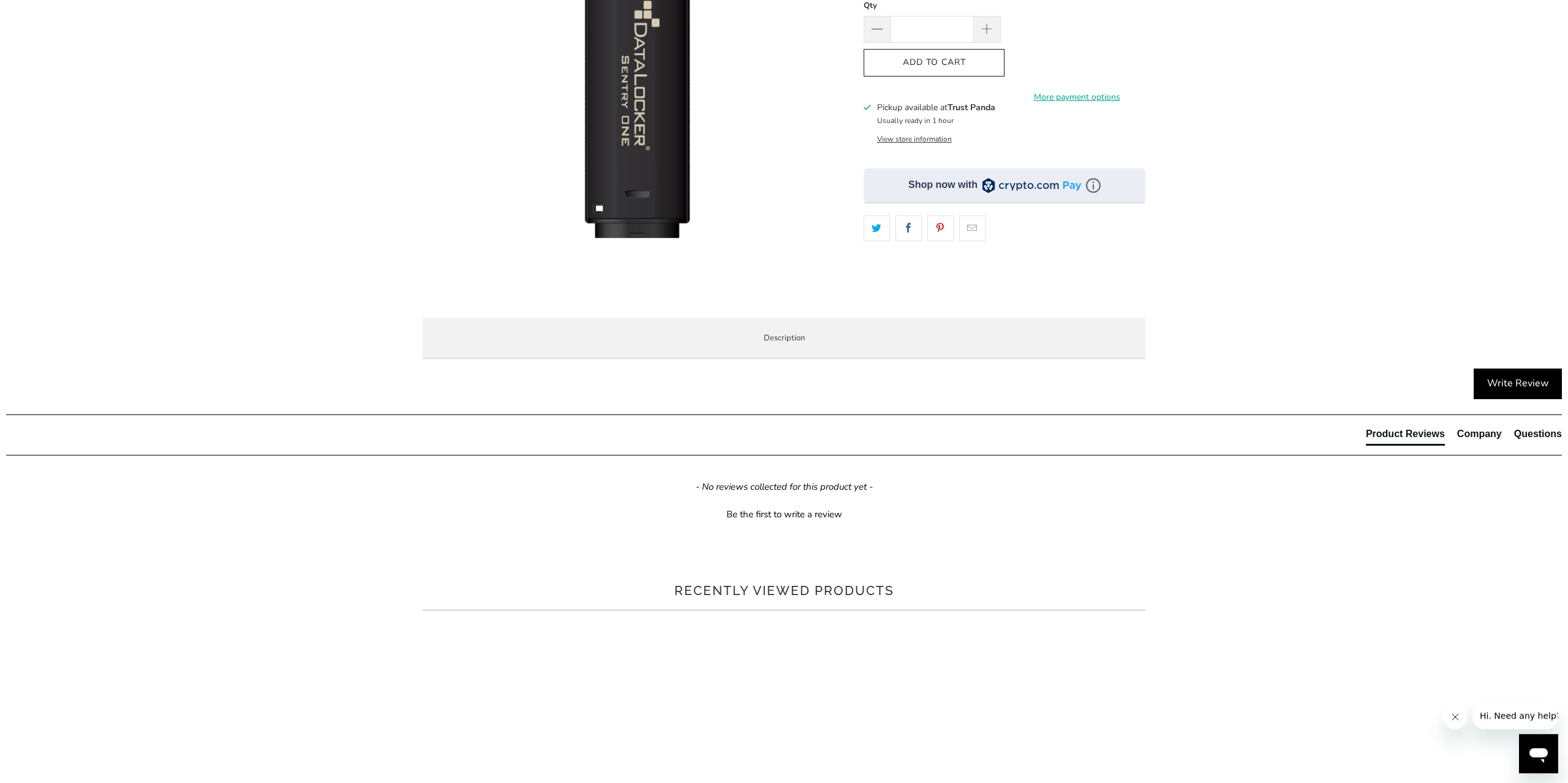
scroll to position [318, 0]
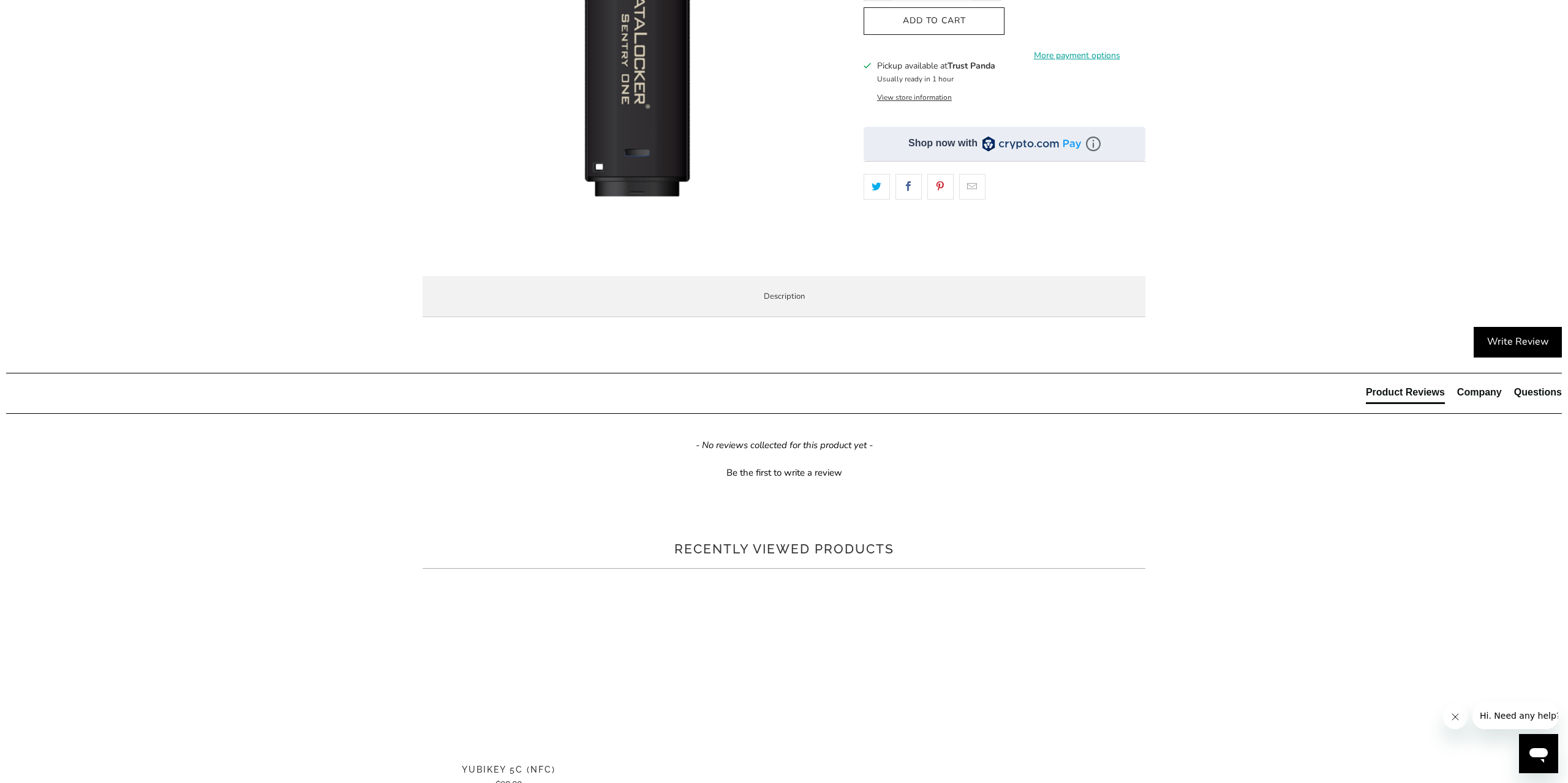
drag, startPoint x: 522, startPoint y: 411, endPoint x: 1066, endPoint y: 413, distance: 544.0
click at [0, 0] on p "FIPS 140-2 LEVEL 3 CERTIFICATION Full device FIPS 140-2 level 3 certification. …" at bounding box center [0, 0] width 0 height 0
drag, startPoint x: 459, startPoint y: 487, endPoint x: 940, endPoint y: 488, distance: 481.0
click at [0, 0] on p "PLATFORM AGNOSTIC With no software or drivers, the Sentry One works with Window…" at bounding box center [0, 0] width 0 height 0
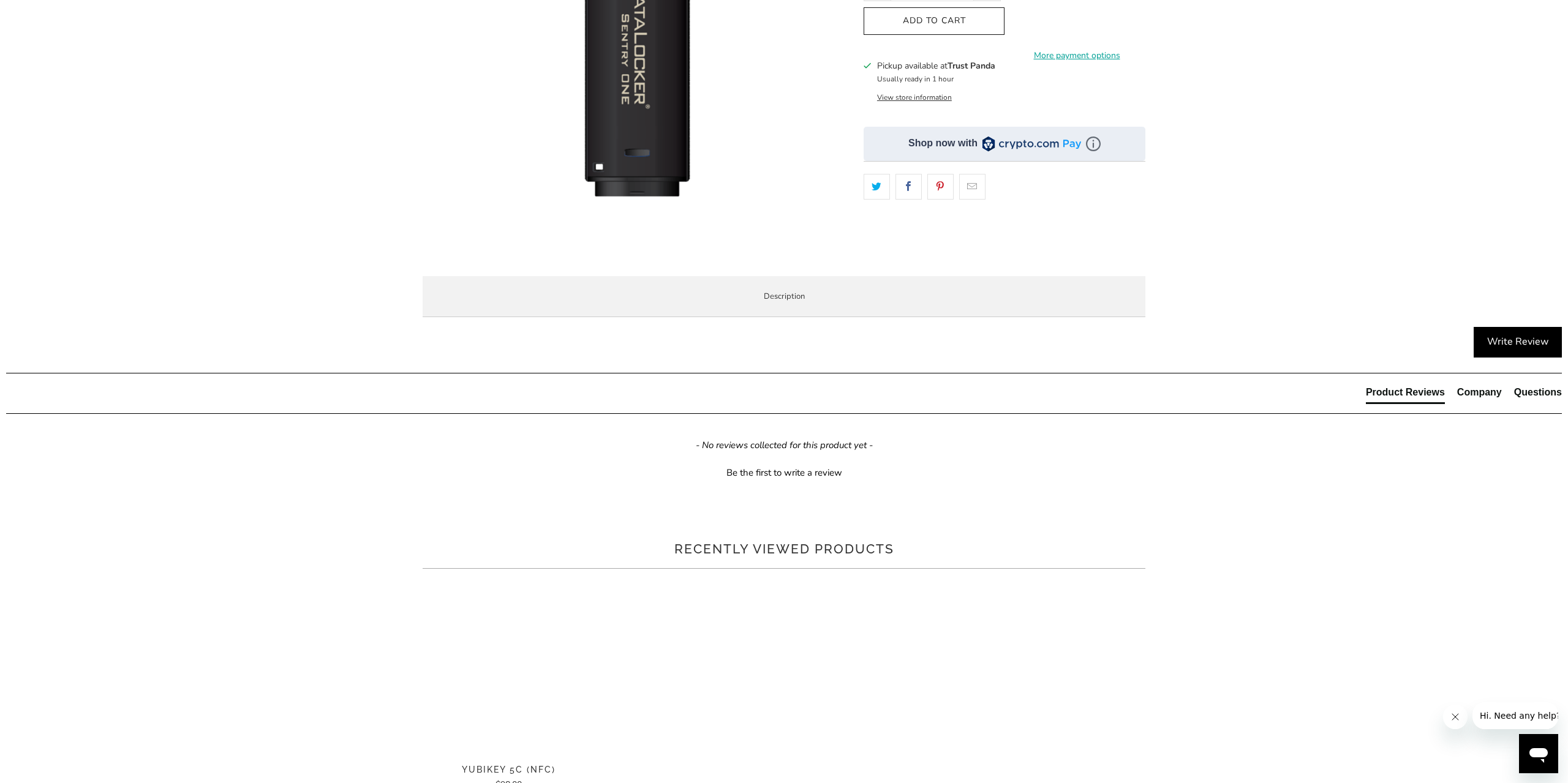
drag, startPoint x: 539, startPoint y: 508, endPoint x: 792, endPoint y: 510, distance: 253.0
click at [0, 0] on p "This model is the stand alone/unmanaged edition. Remote Wipe and other manageme…" at bounding box center [0, 0] width 0 height 0
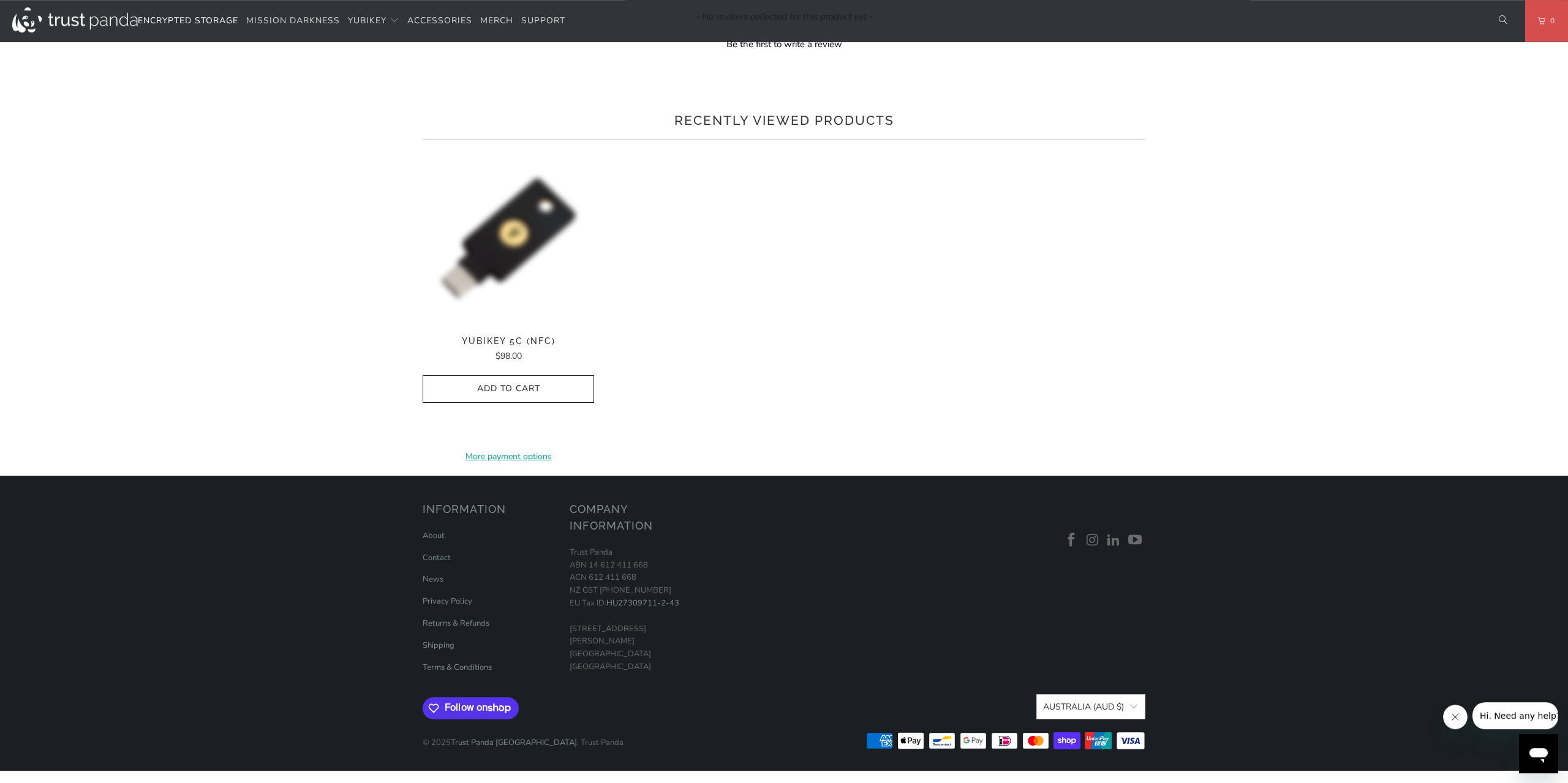
scroll to position [1083, 0]
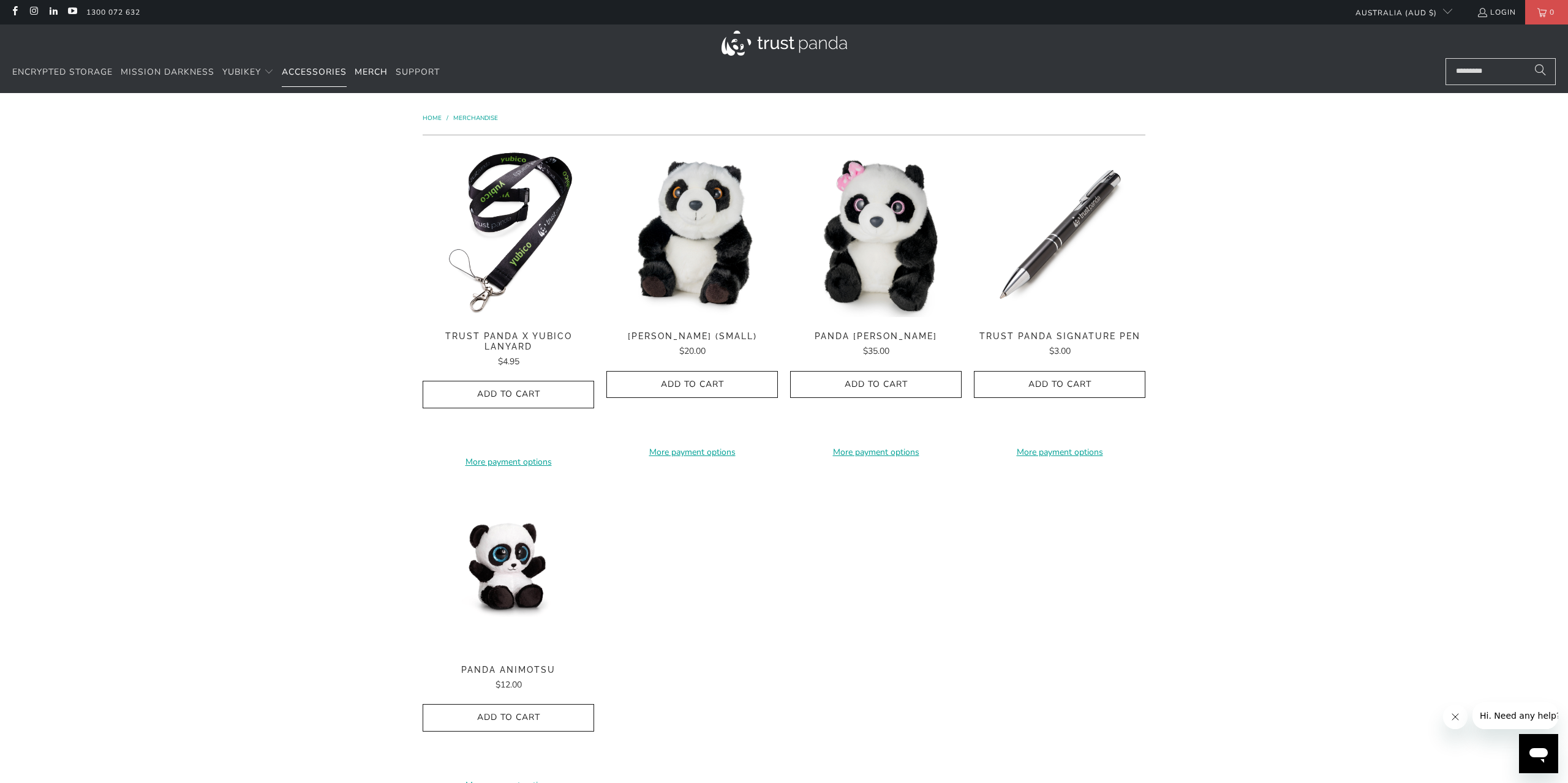
click at [337, 78] on span "Accessories" at bounding box center [314, 72] width 65 height 12
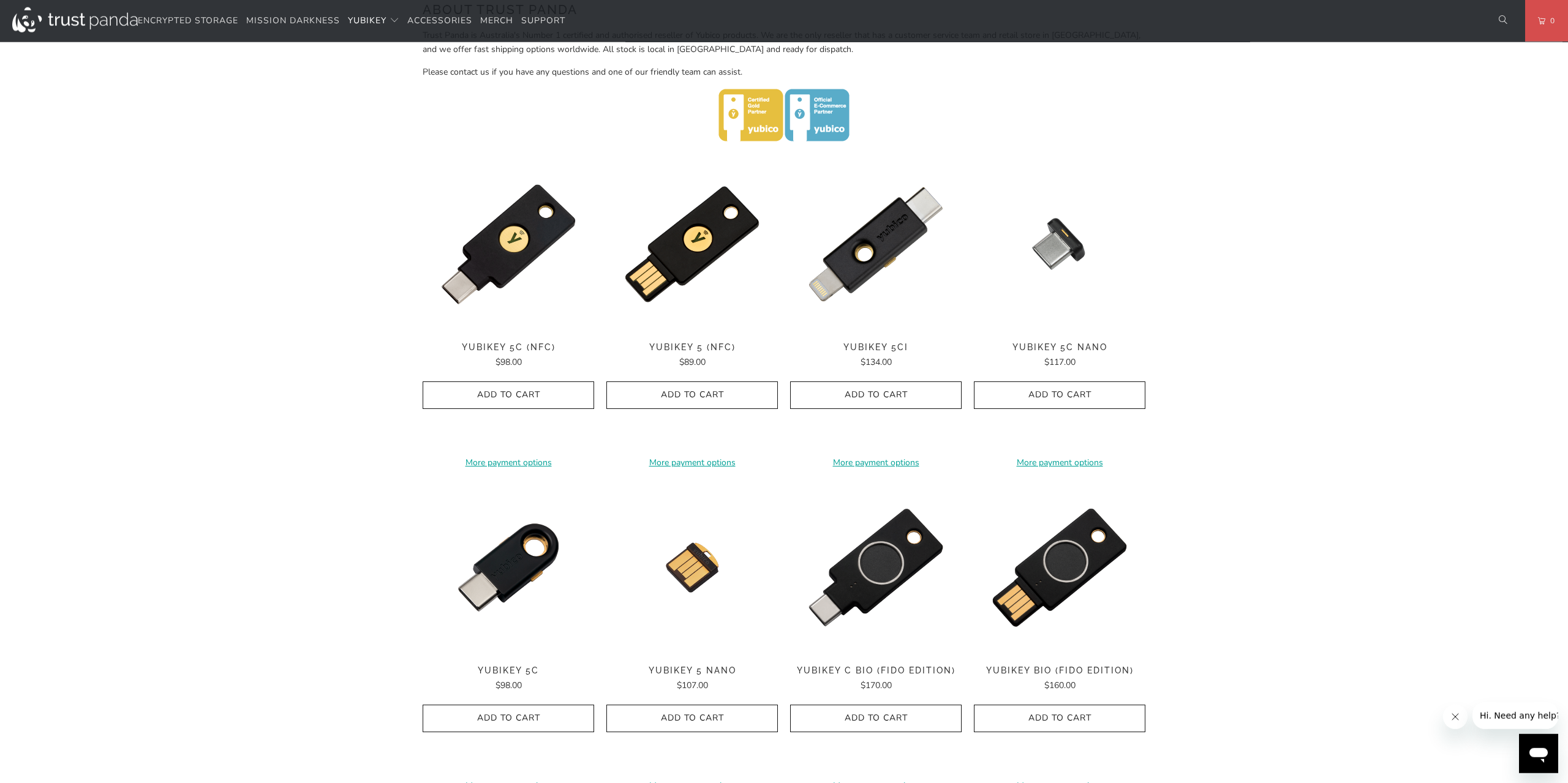
scroll to position [509, 0]
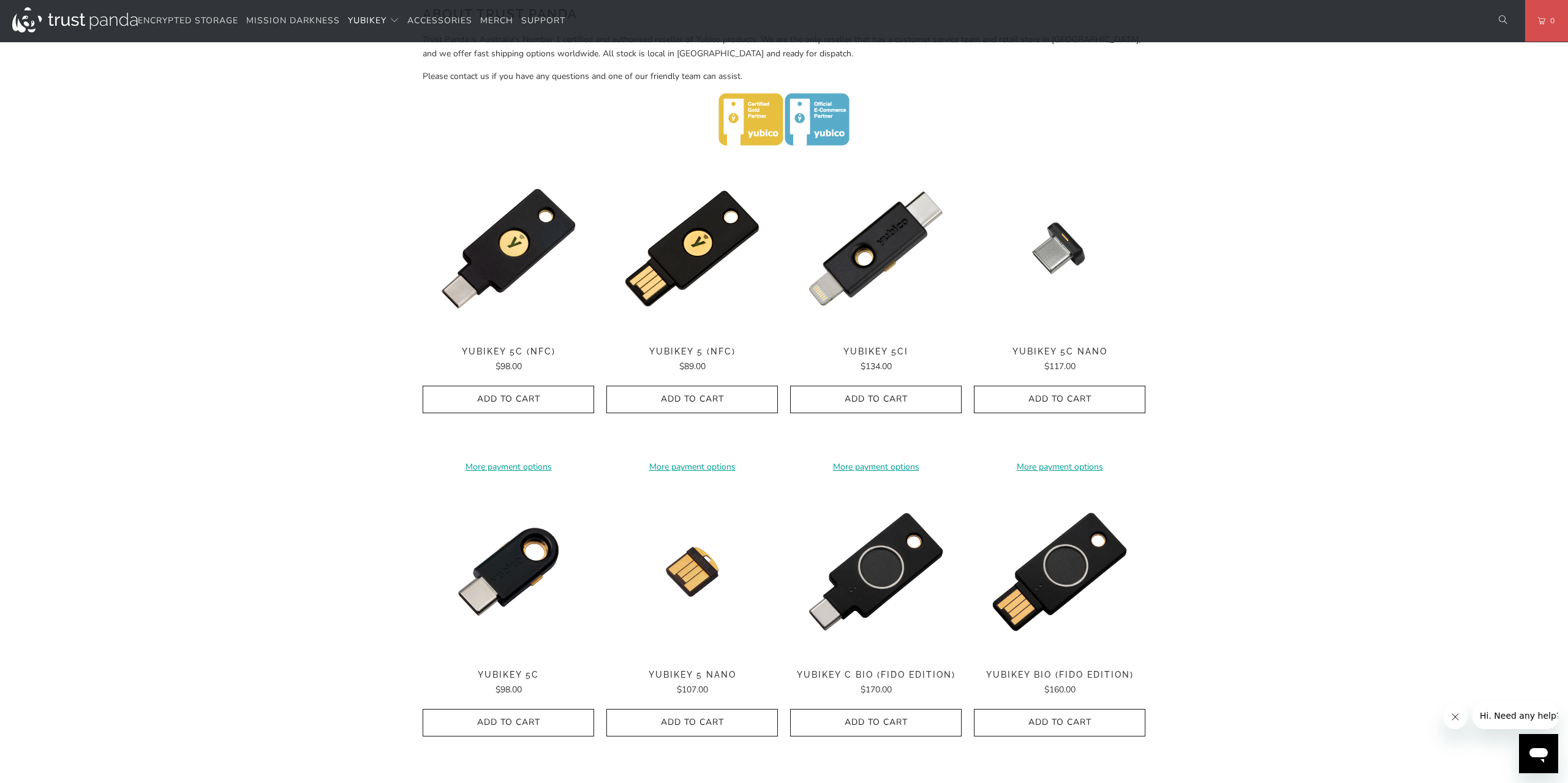
click at [497, 318] on img at bounding box center [508, 248] width 172 height 171
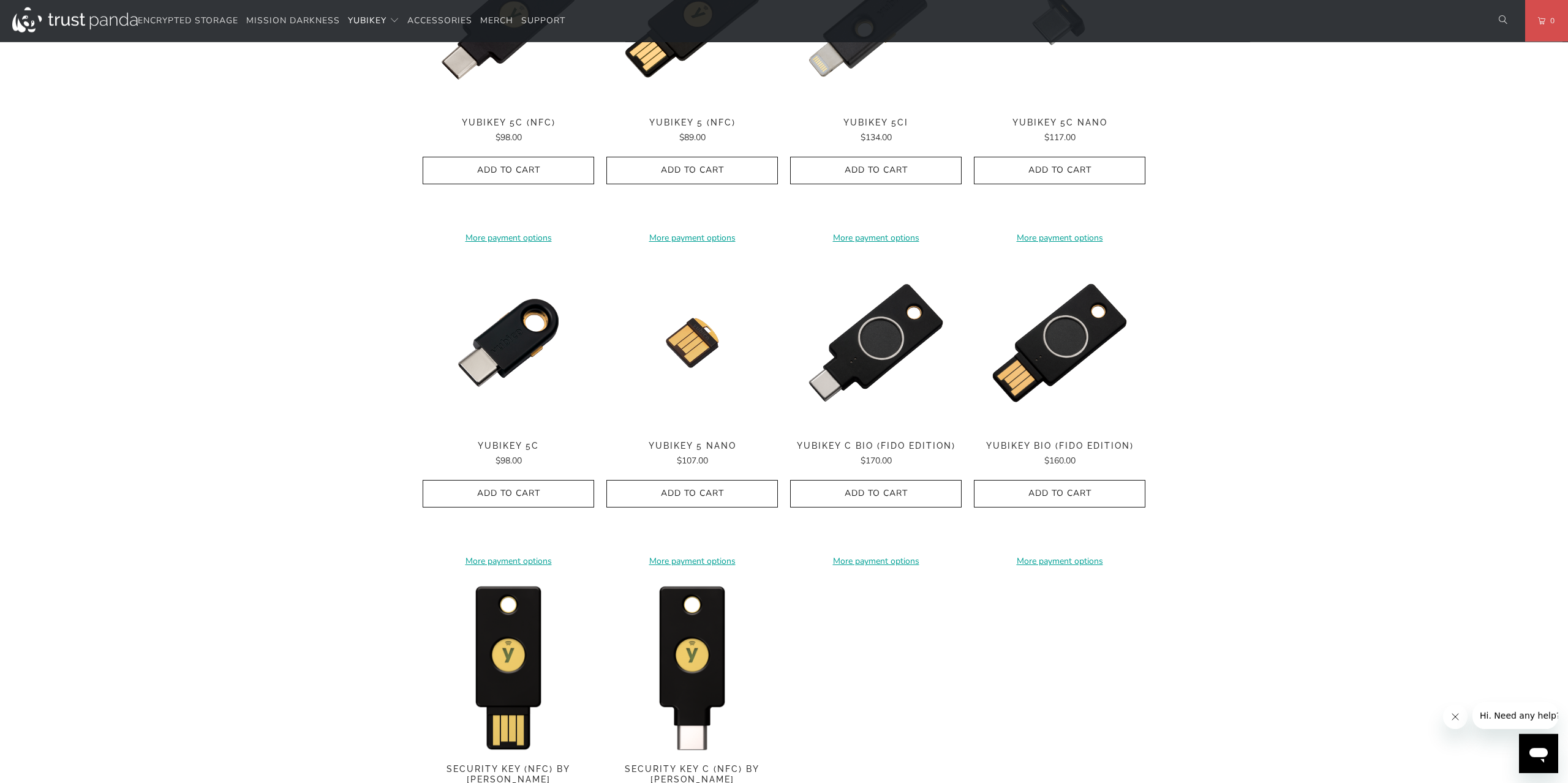
scroll to position [764, 0]
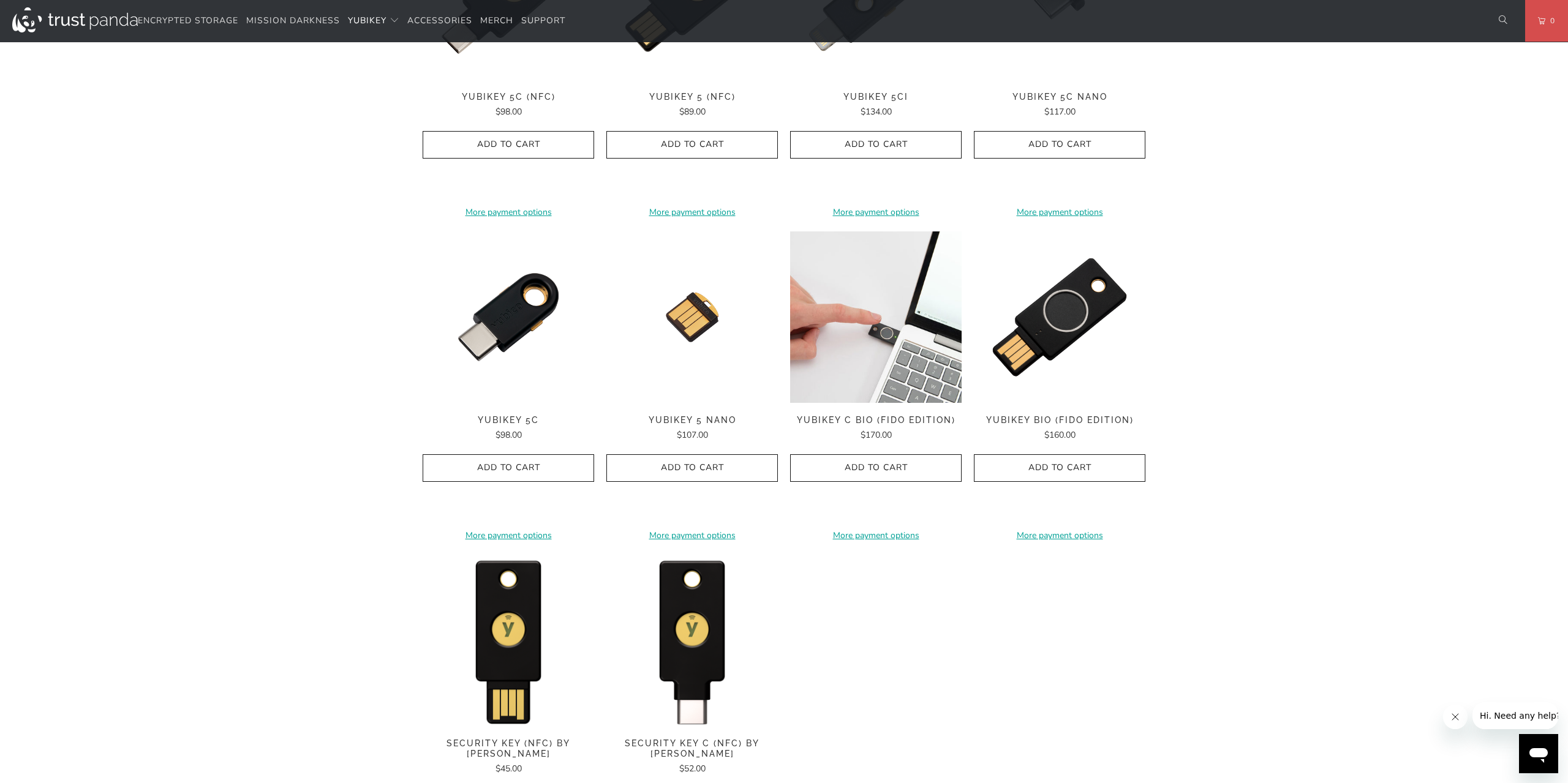
click at [878, 359] on img at bounding box center [876, 317] width 172 height 171
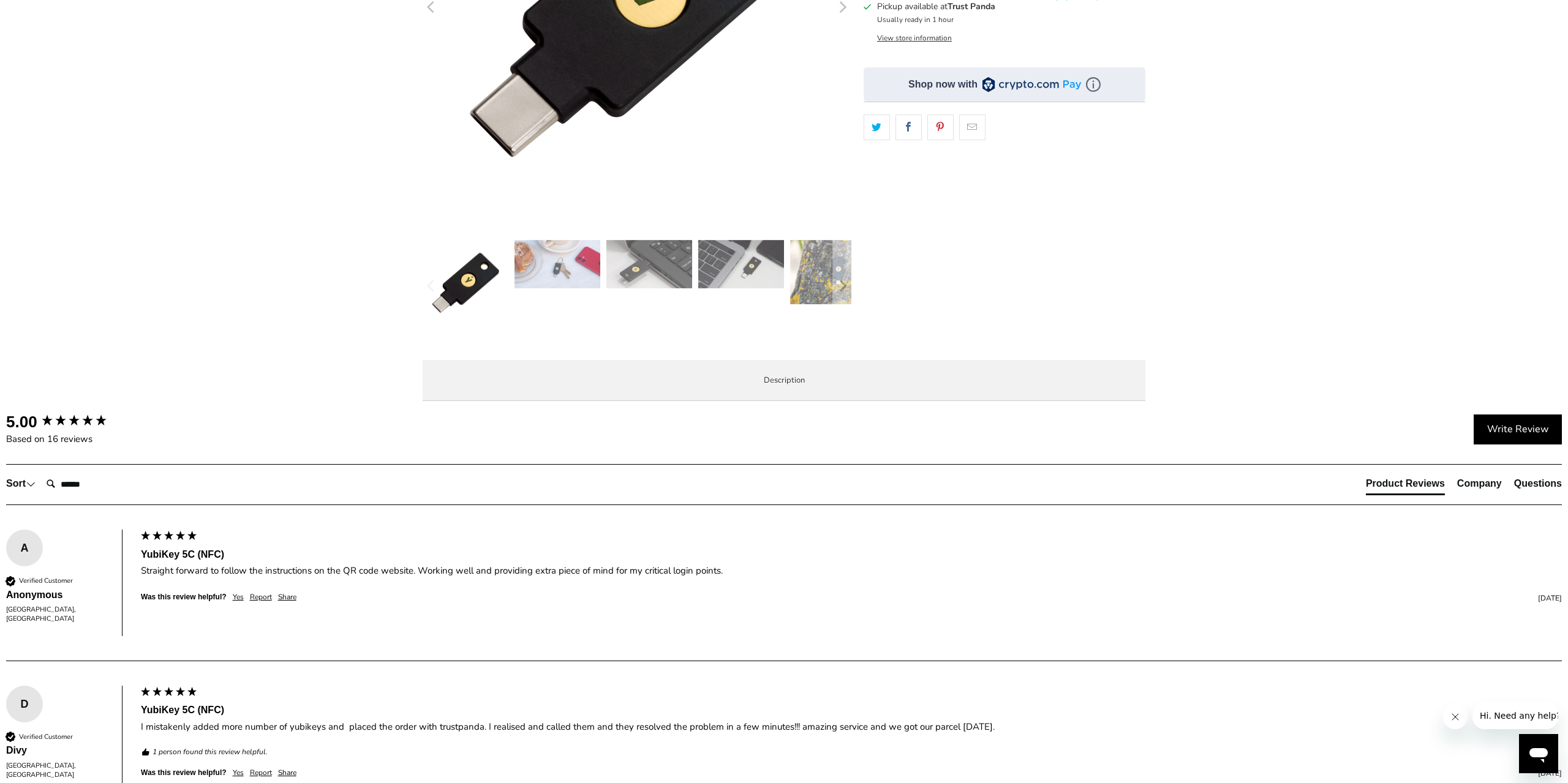
scroll to position [637, 0]
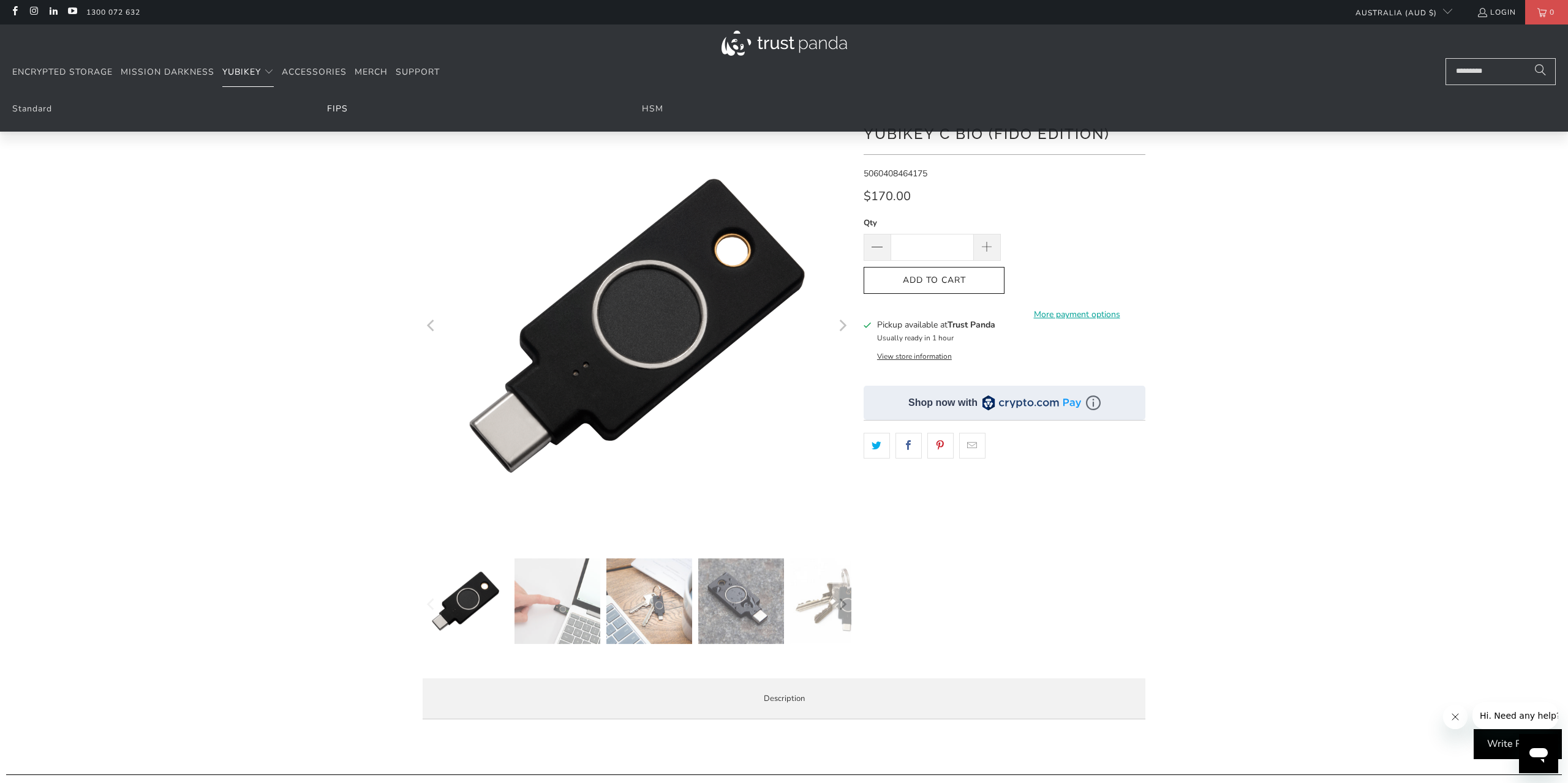
click at [346, 109] on link "FIPS" at bounding box center [338, 109] width 21 height 12
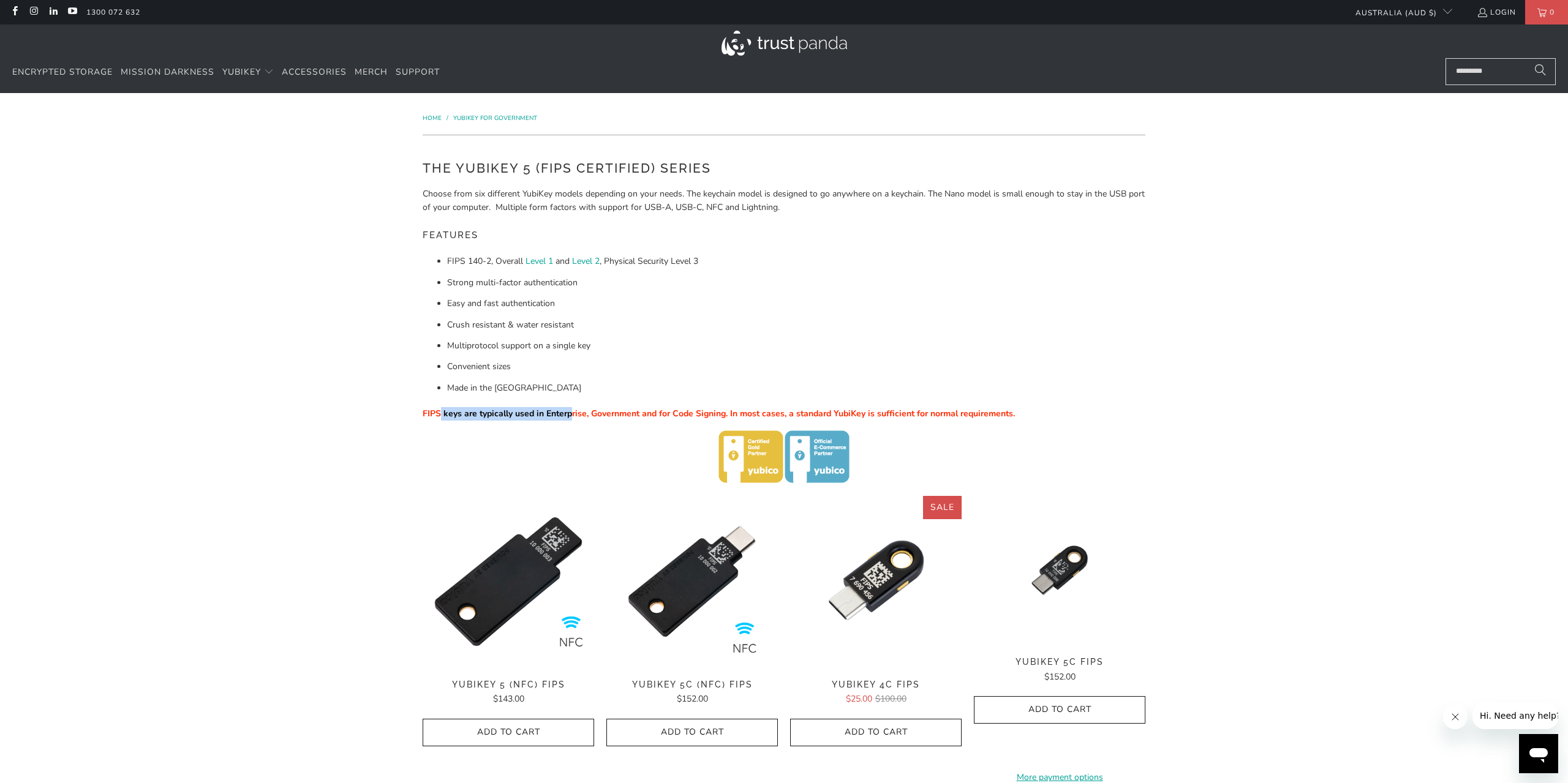
drag, startPoint x: 440, startPoint y: 419, endPoint x: 571, endPoint y: 422, distance: 131.0
click at [571, 421] on p "FIPS keys are typically used in Enterprise, Government and for Code Signing. In…" at bounding box center [784, 414] width 723 height 14
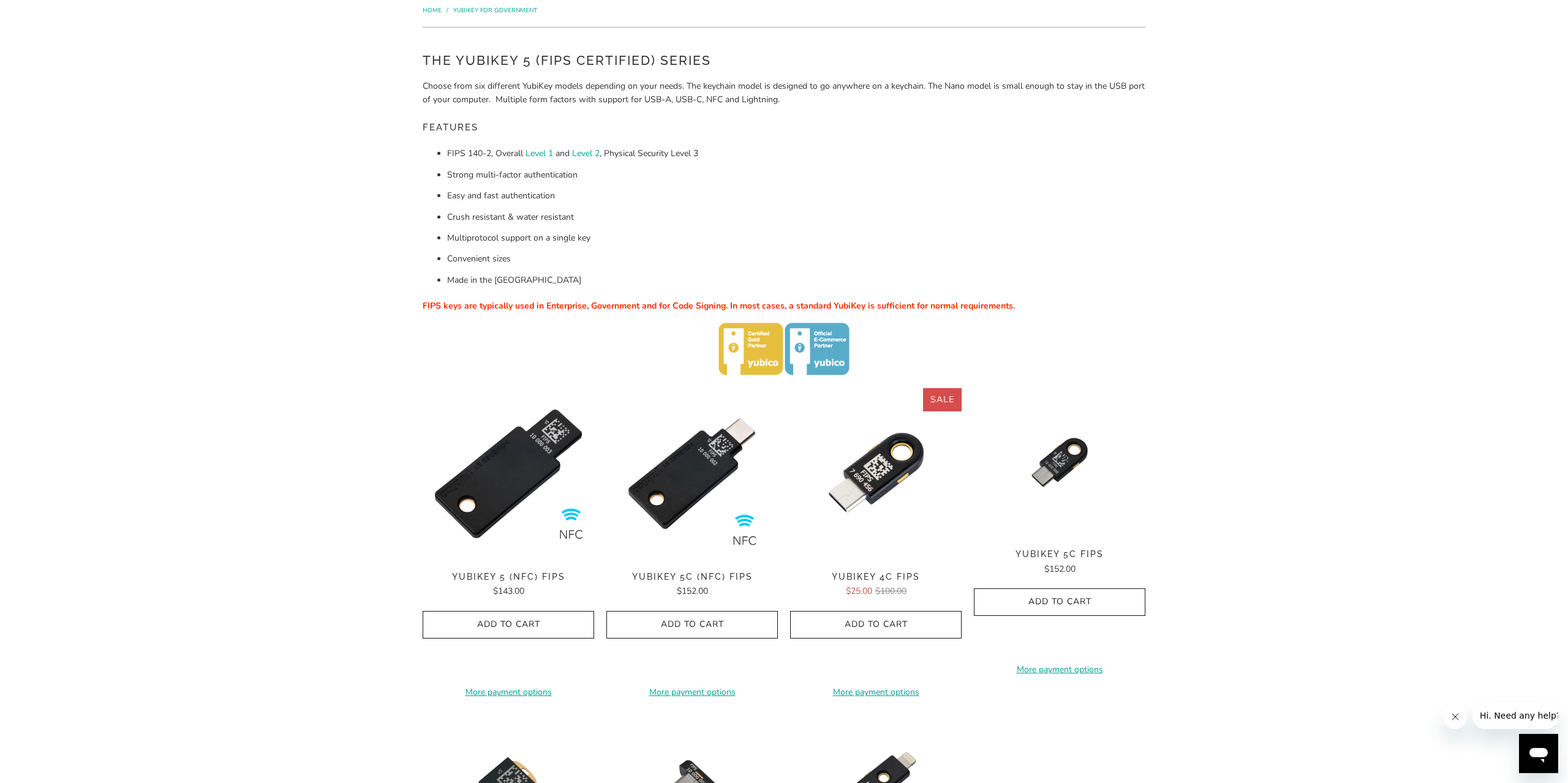
scroll to position [127, 0]
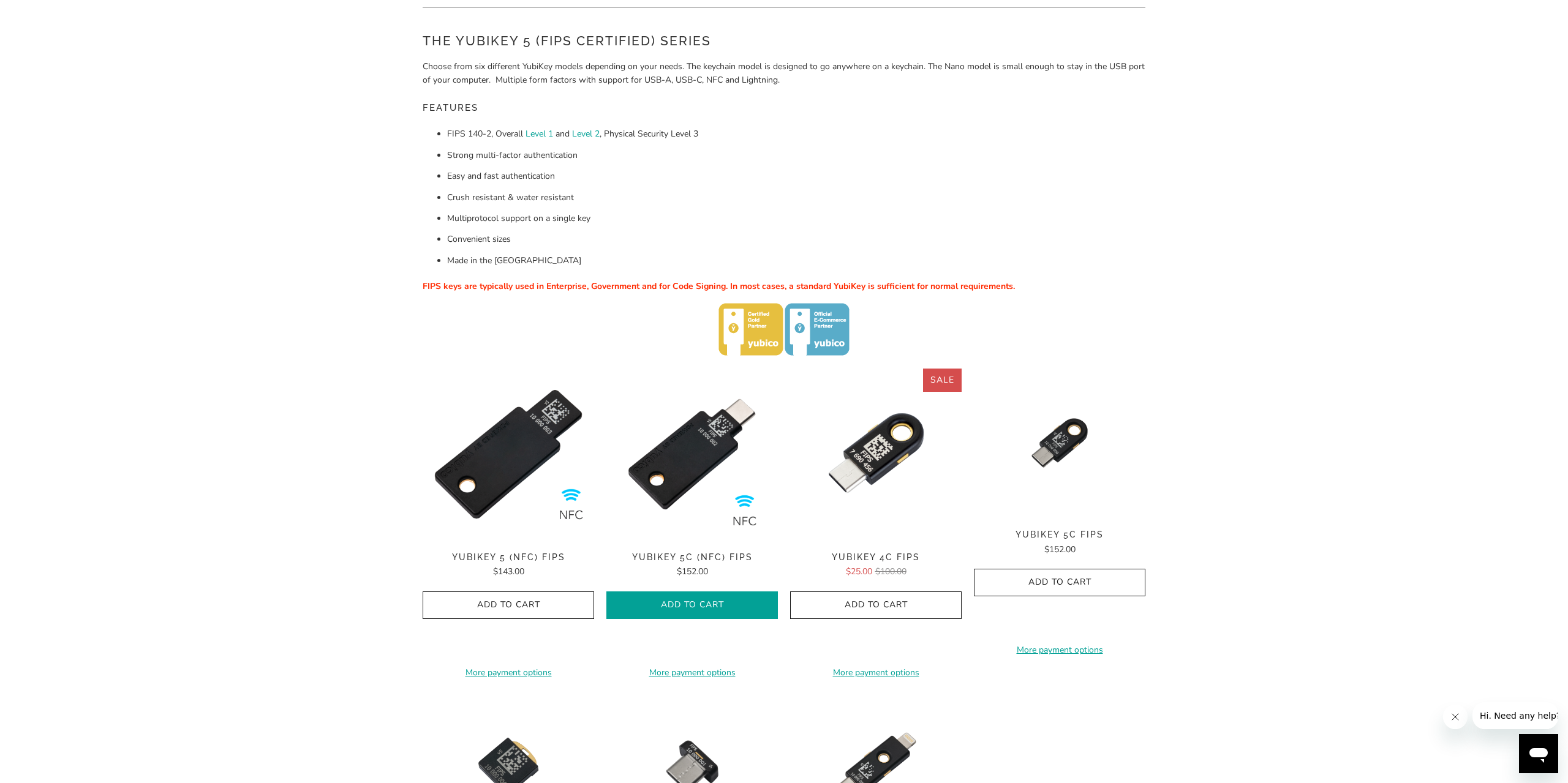
click at [724, 608] on span "Add to Cart" at bounding box center [693, 605] width 146 height 10
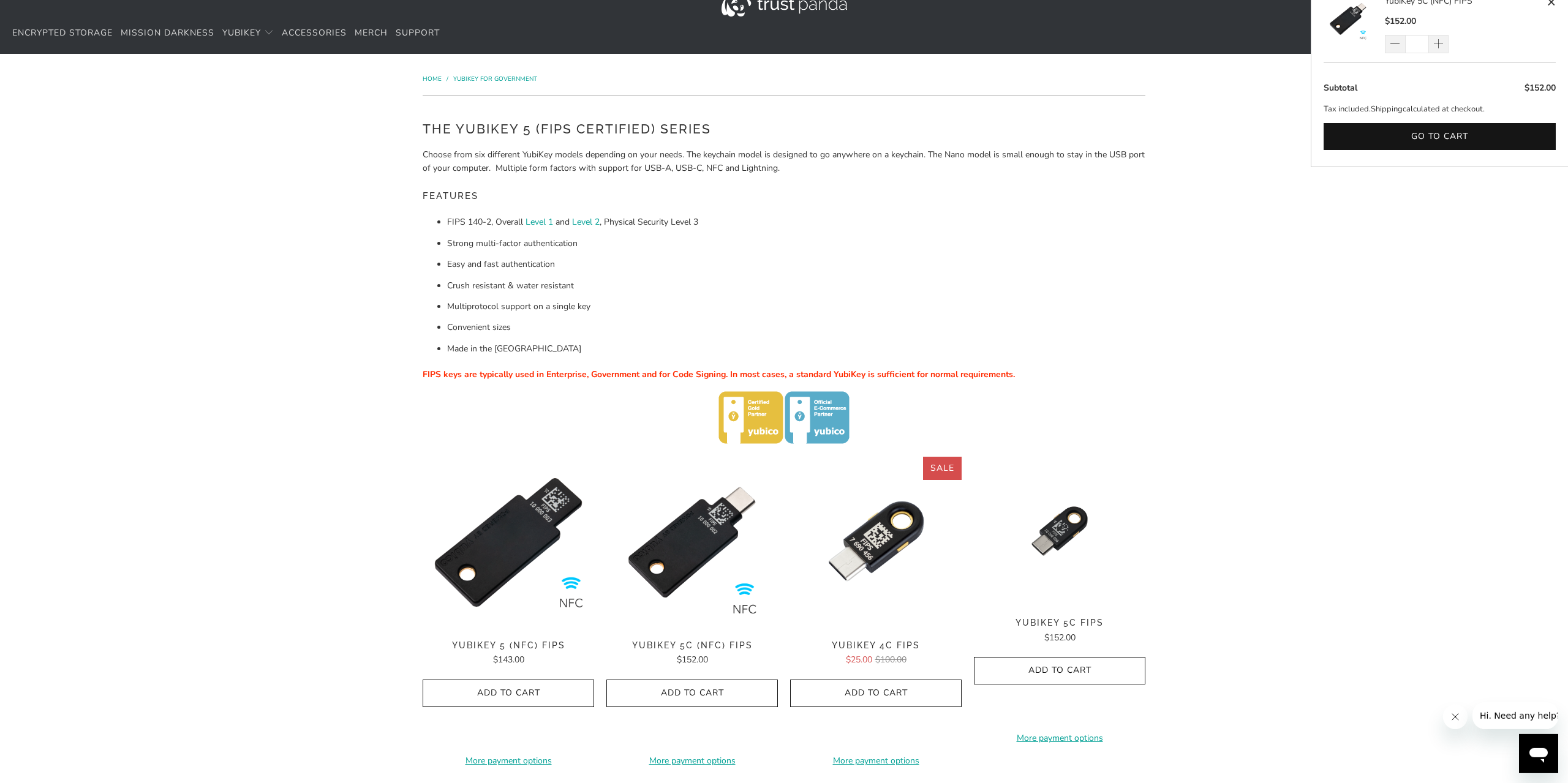
scroll to position [0, 0]
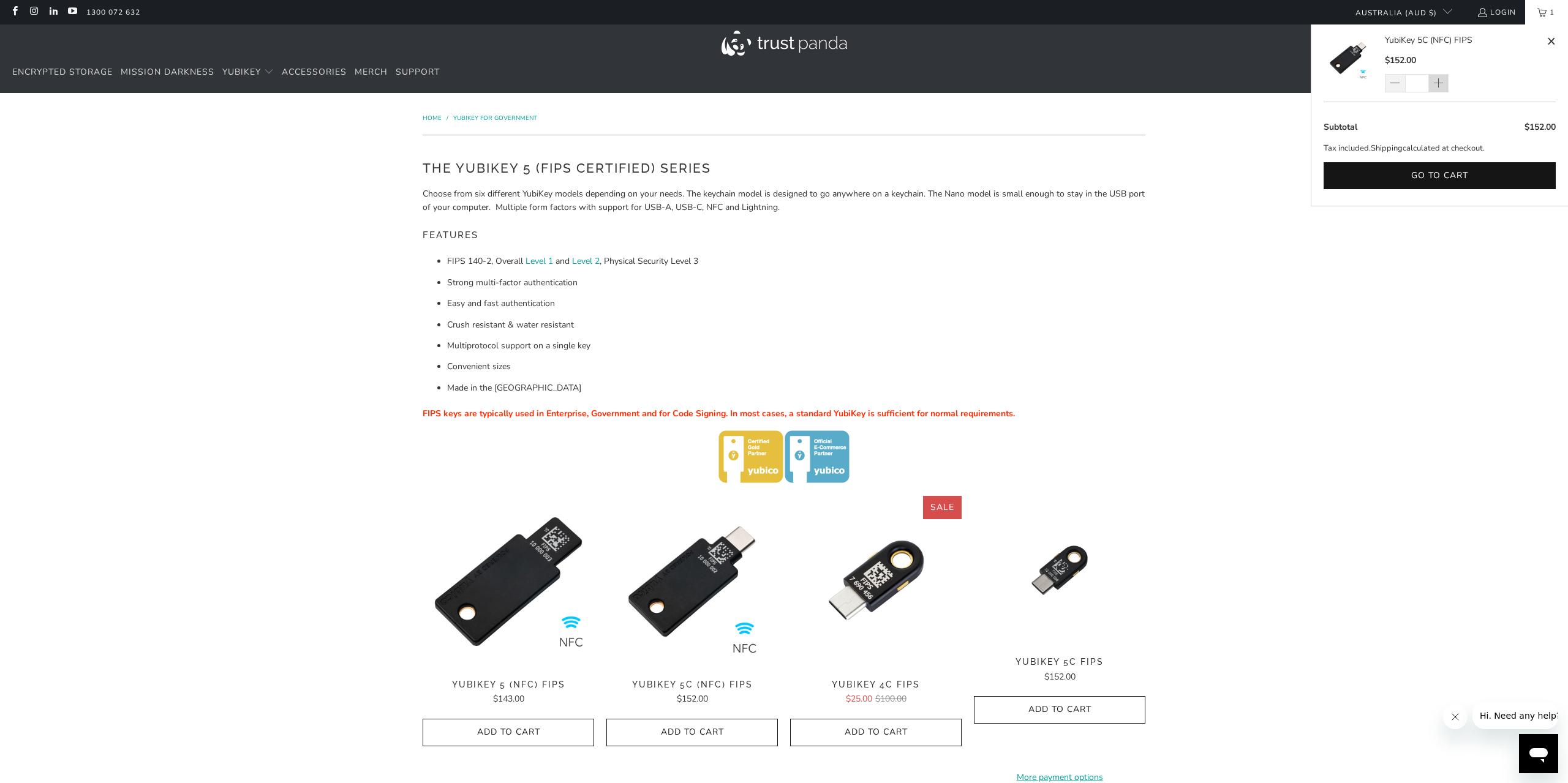
click at [1440, 78] on span at bounding box center [1438, 83] width 10 height 12
type input "*"
click at [1440, 78] on div "*" at bounding box center [1425, 83] width 80 height 18
click at [1438, 87] on span at bounding box center [1438, 83] width 10 height 12
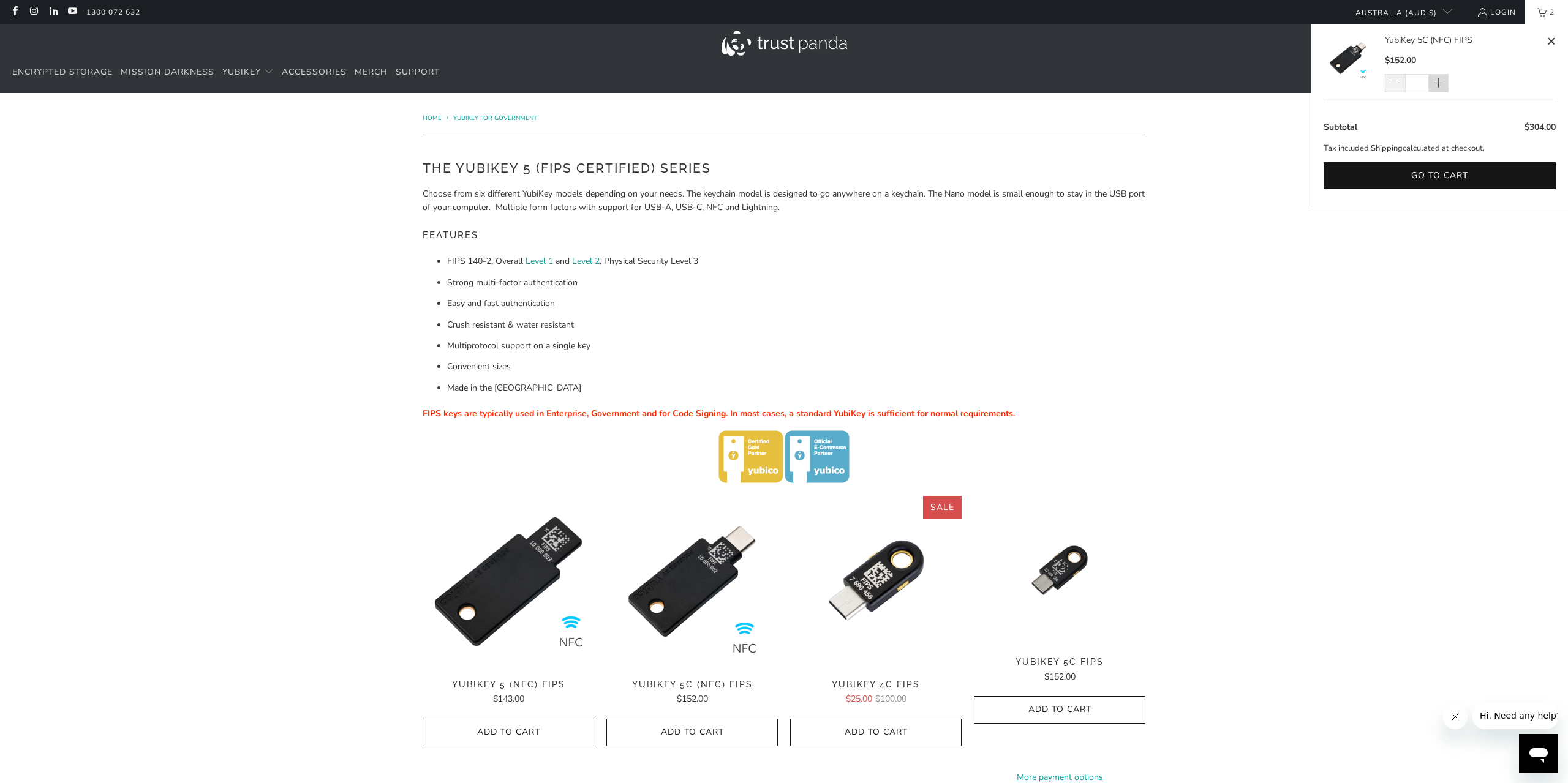
type input "*"
click at [1439, 84] on span at bounding box center [1438, 83] width 10 height 12
type input "*"
click at [1441, 85] on span at bounding box center [1438, 83] width 10 height 12
type input "*"
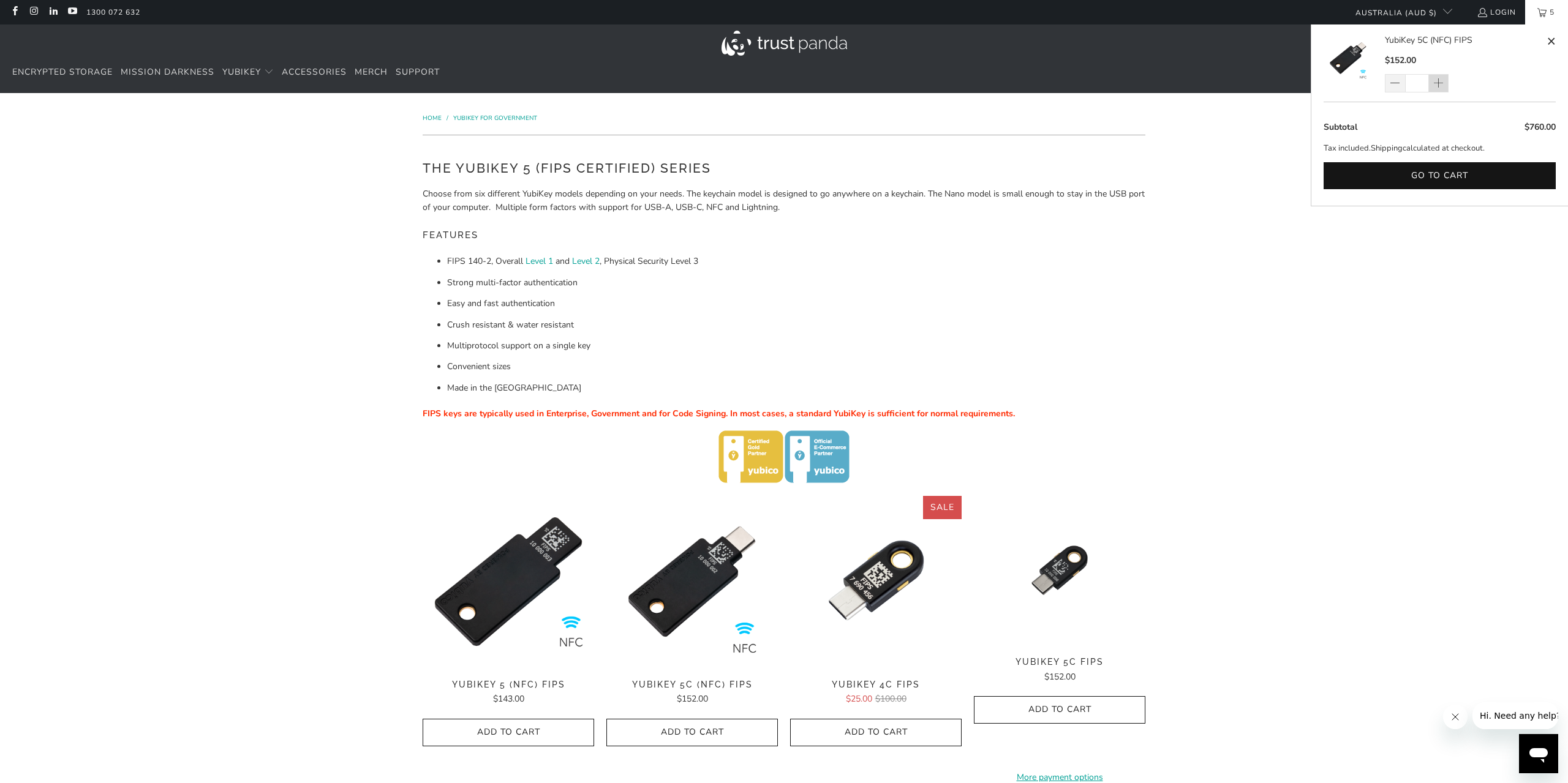
click at [1444, 85] on span at bounding box center [1439, 83] width 20 height 18
type input "*"
click at [1553, 41] on span at bounding box center [1552, 41] width 9 height 15
type input "*"
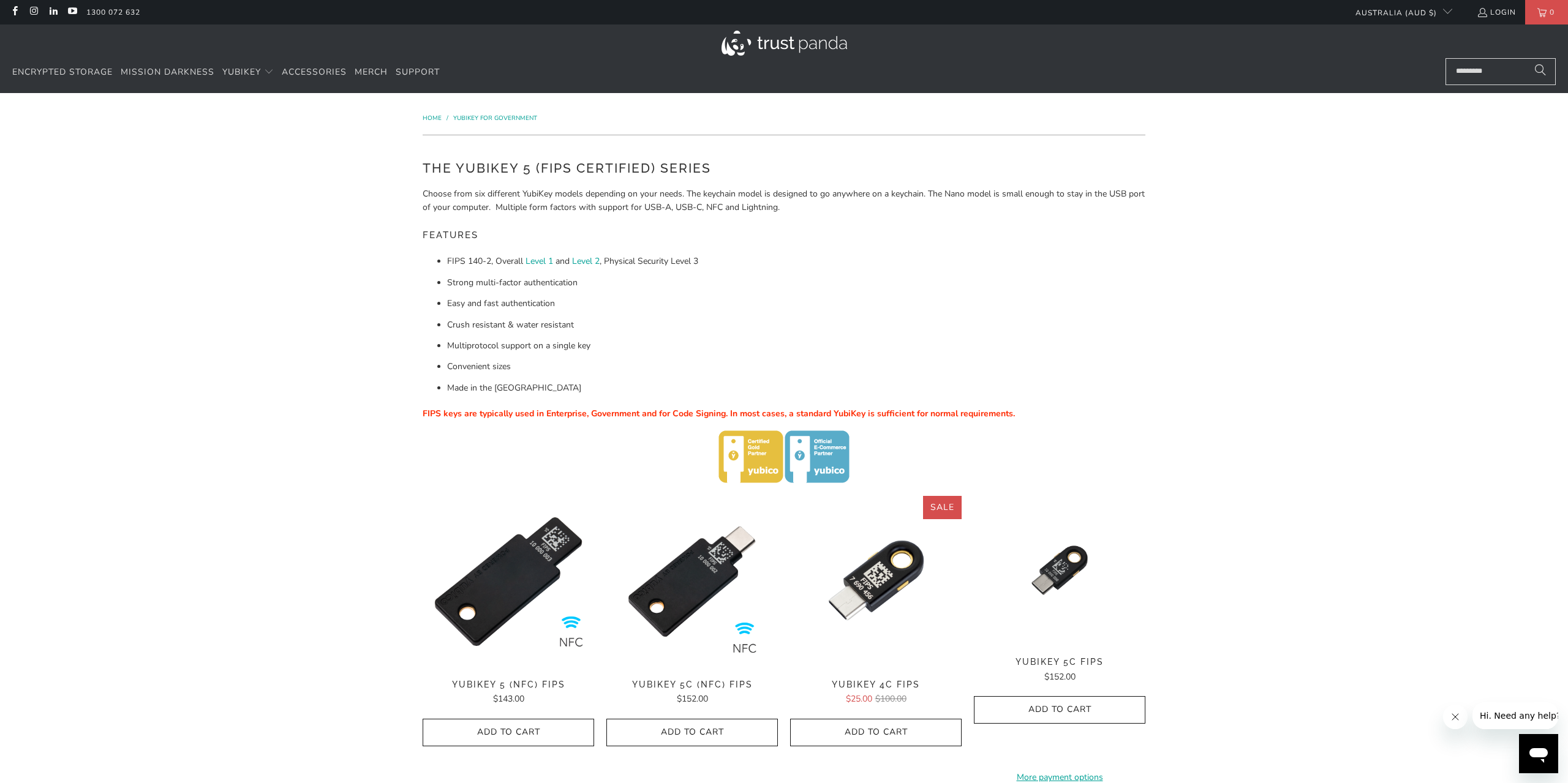
click at [1290, 390] on div "Home / YubiKey for Government The YubiKey 5 (FIPS Certified) Series Choose from…" at bounding box center [784, 611] width 1568 height 1036
